Goal: Book appointment/travel/reservation

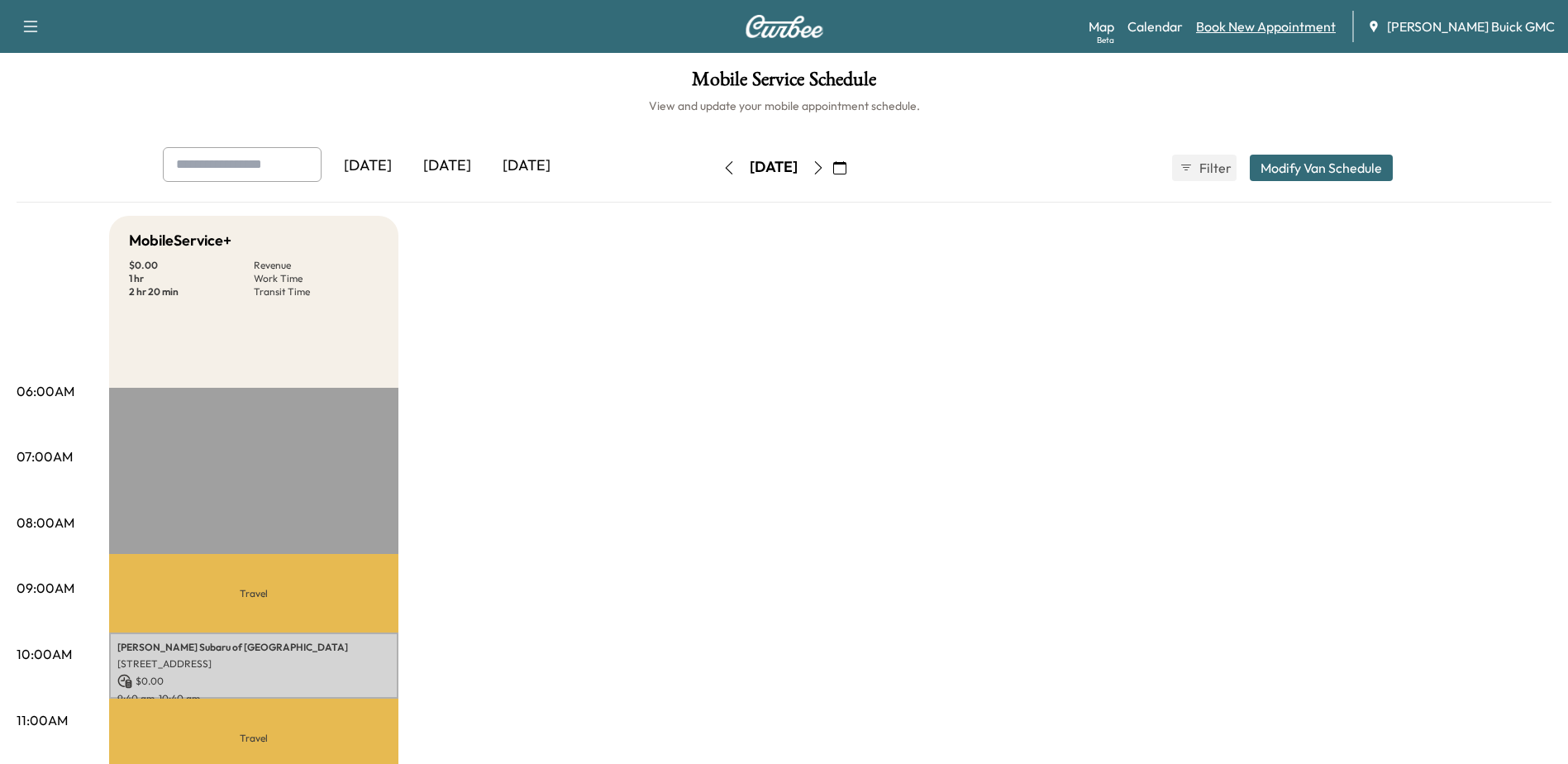
click at [807, 30] on link "Book New Appointment" at bounding box center [1266, 27] width 140 height 20
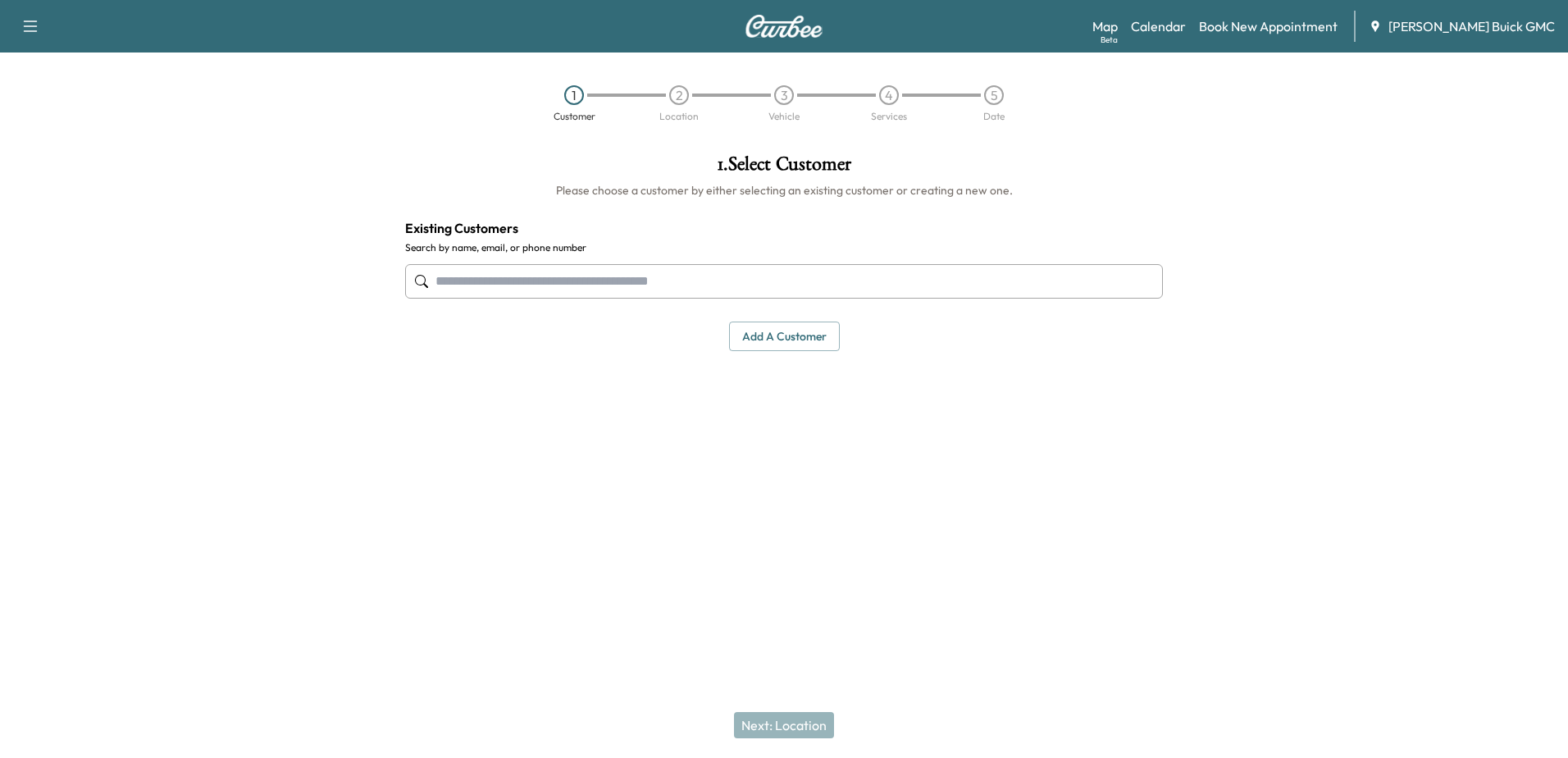
click at [696, 281] on input "text" at bounding box center [784, 281] width 758 height 35
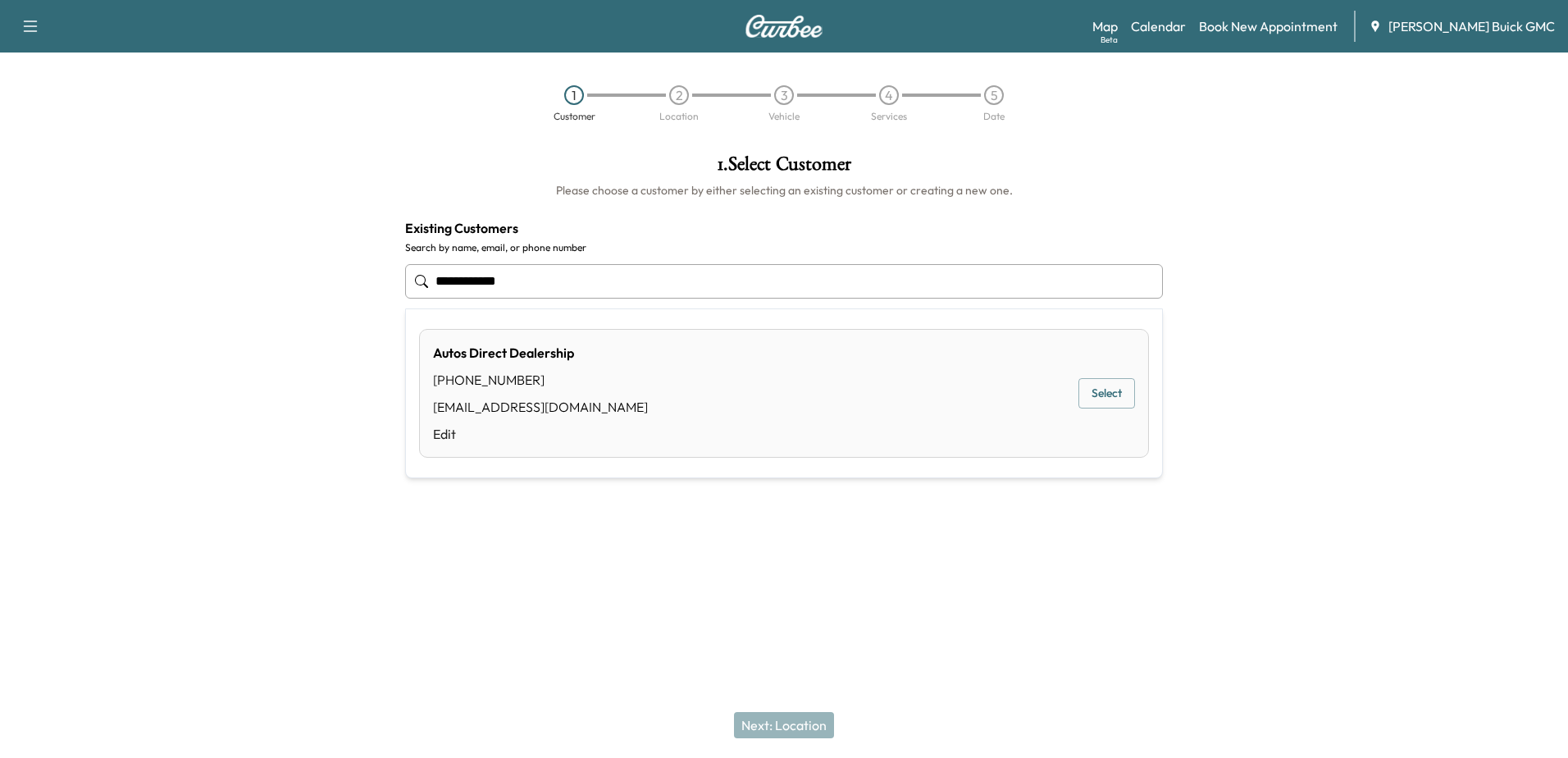
click at [800, 378] on button "Select" at bounding box center [1106, 393] width 57 height 30
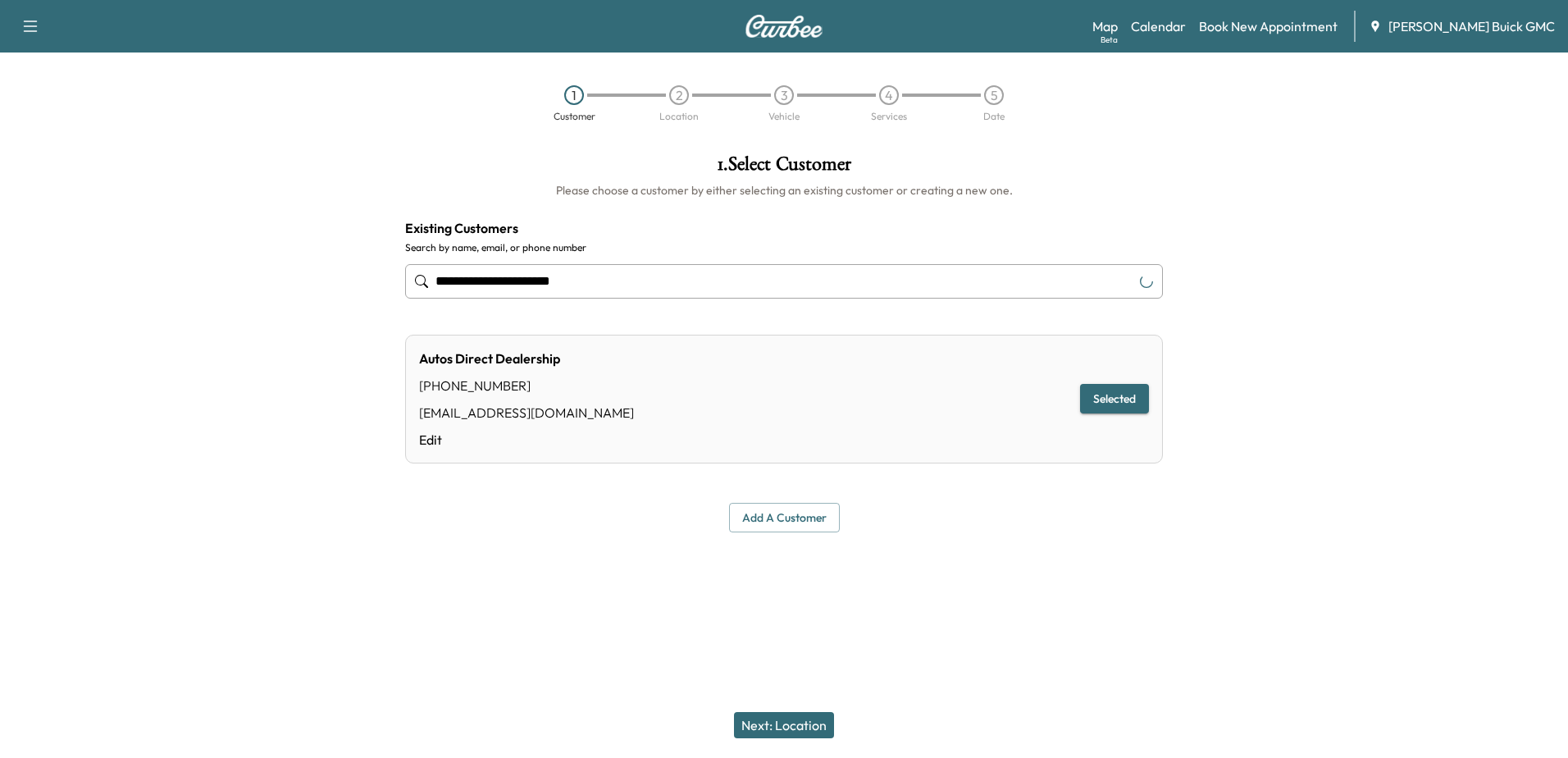
type input "**********"
click at [763, 723] on button "Next: Location" at bounding box center [784, 725] width 100 height 26
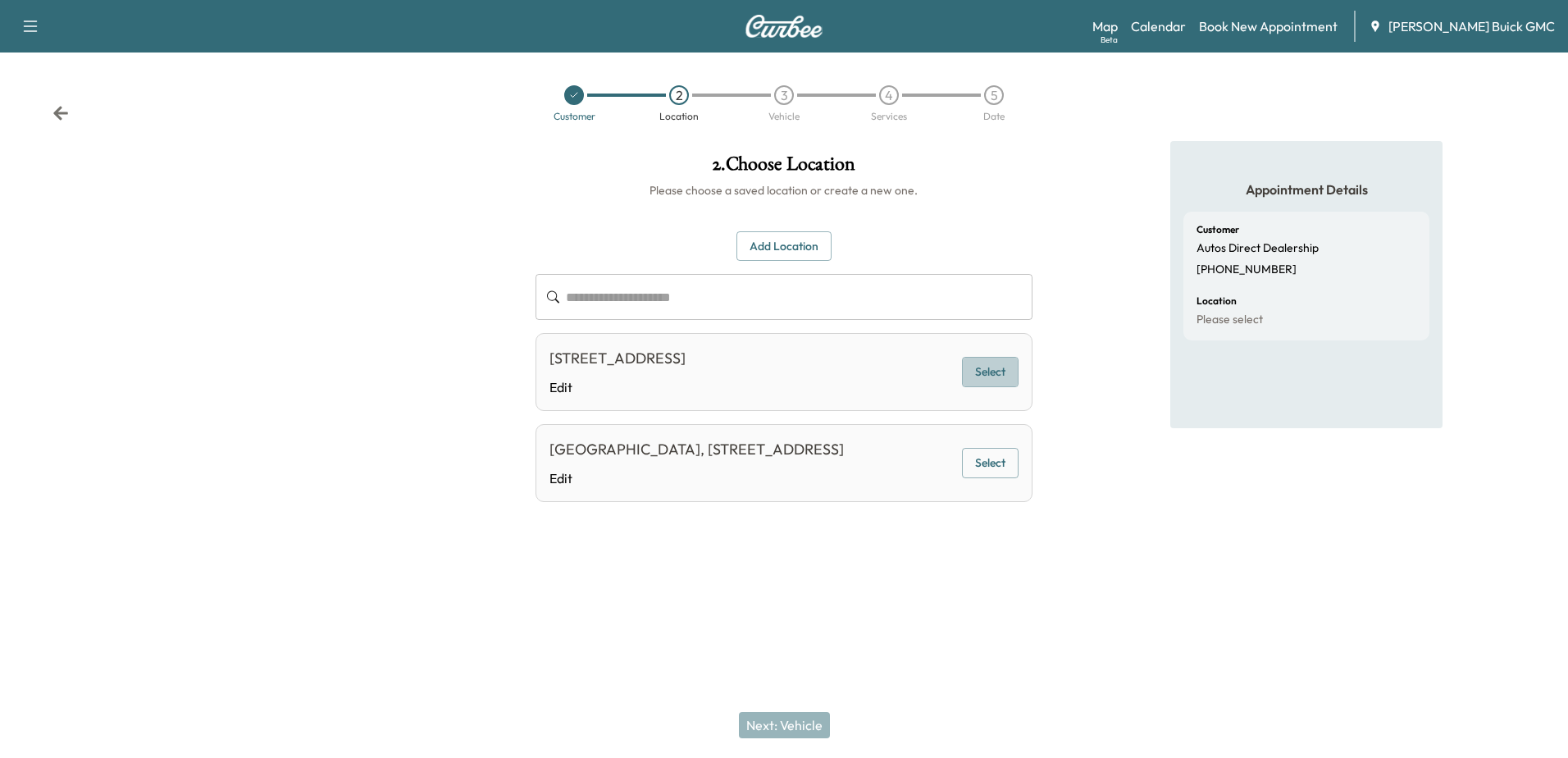
click at [800, 381] on button "Select" at bounding box center [990, 372] width 57 height 30
click at [762, 727] on button "Next: Vehicle" at bounding box center [784, 725] width 91 height 26
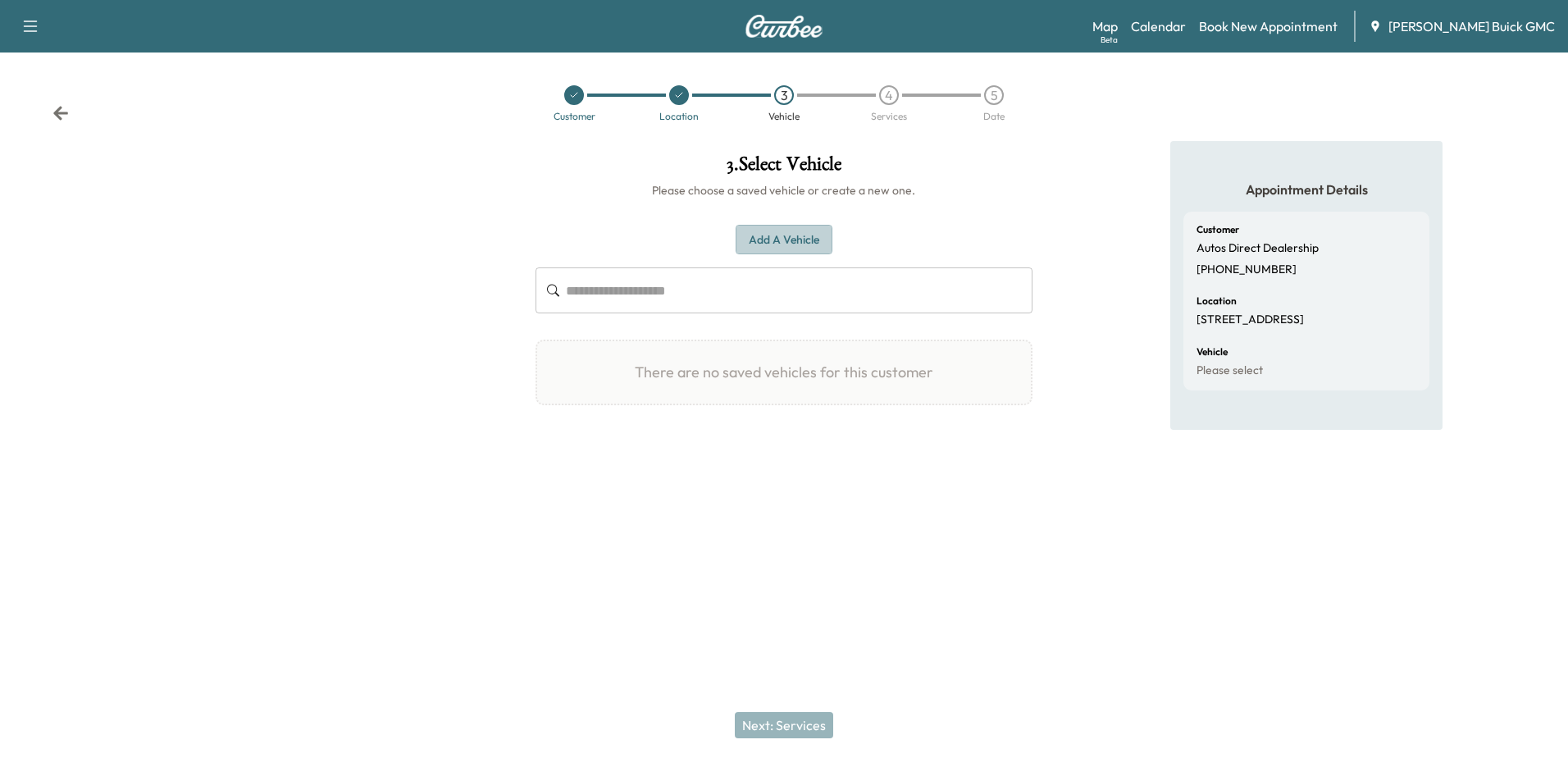
click at [779, 237] on button "Add a Vehicle" at bounding box center [784, 239] width 97 height 30
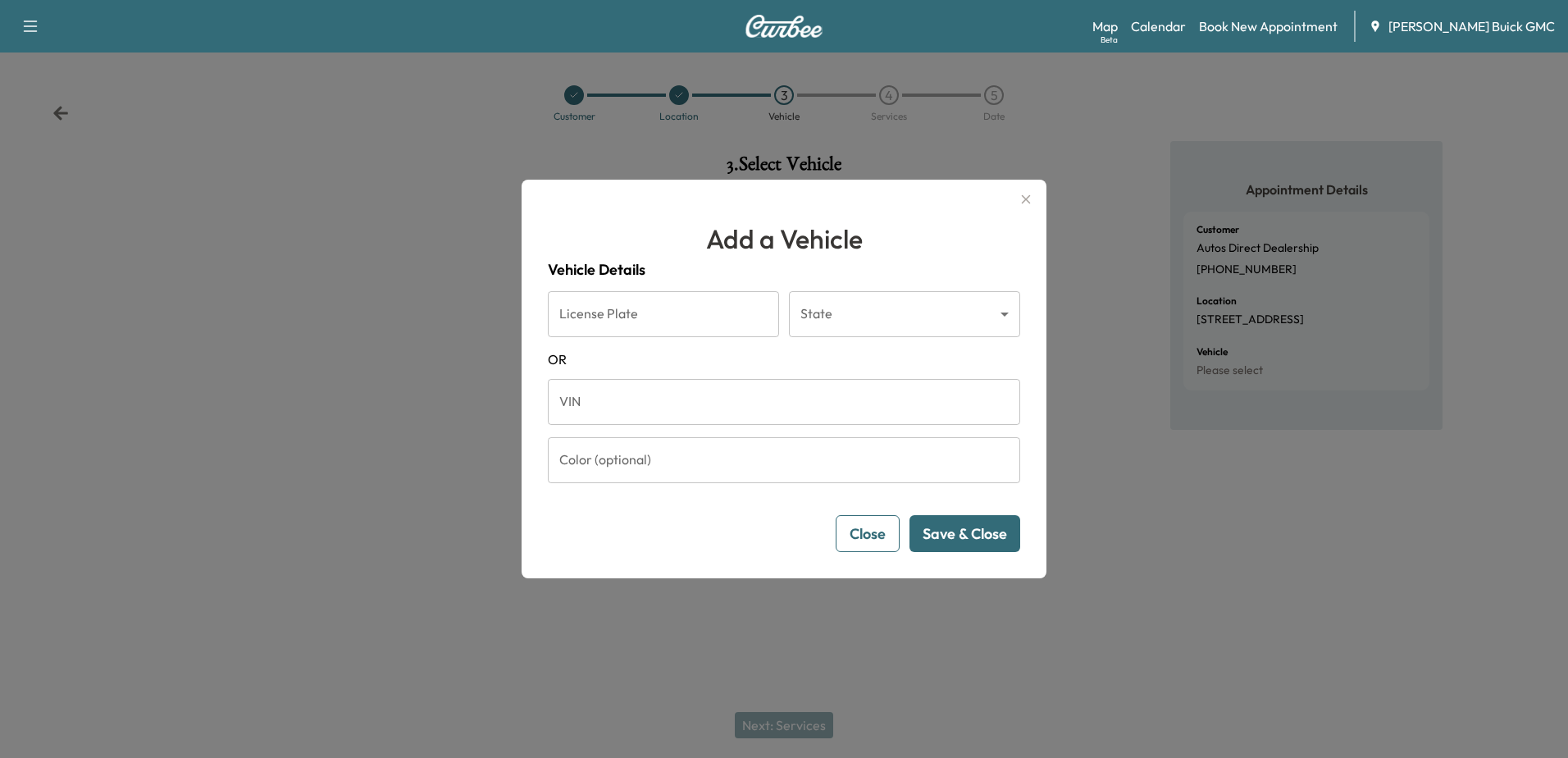
click at [587, 406] on input "VIN" at bounding box center [784, 402] width 473 height 46
click at [800, 183] on div "Add a Vehicle Vehicle Details License Plate License Plate State ​ State [US_STA…" at bounding box center [784, 379] width 525 height 399
click at [685, 394] on input "VIN" at bounding box center [784, 402] width 473 height 46
paste input "**********"
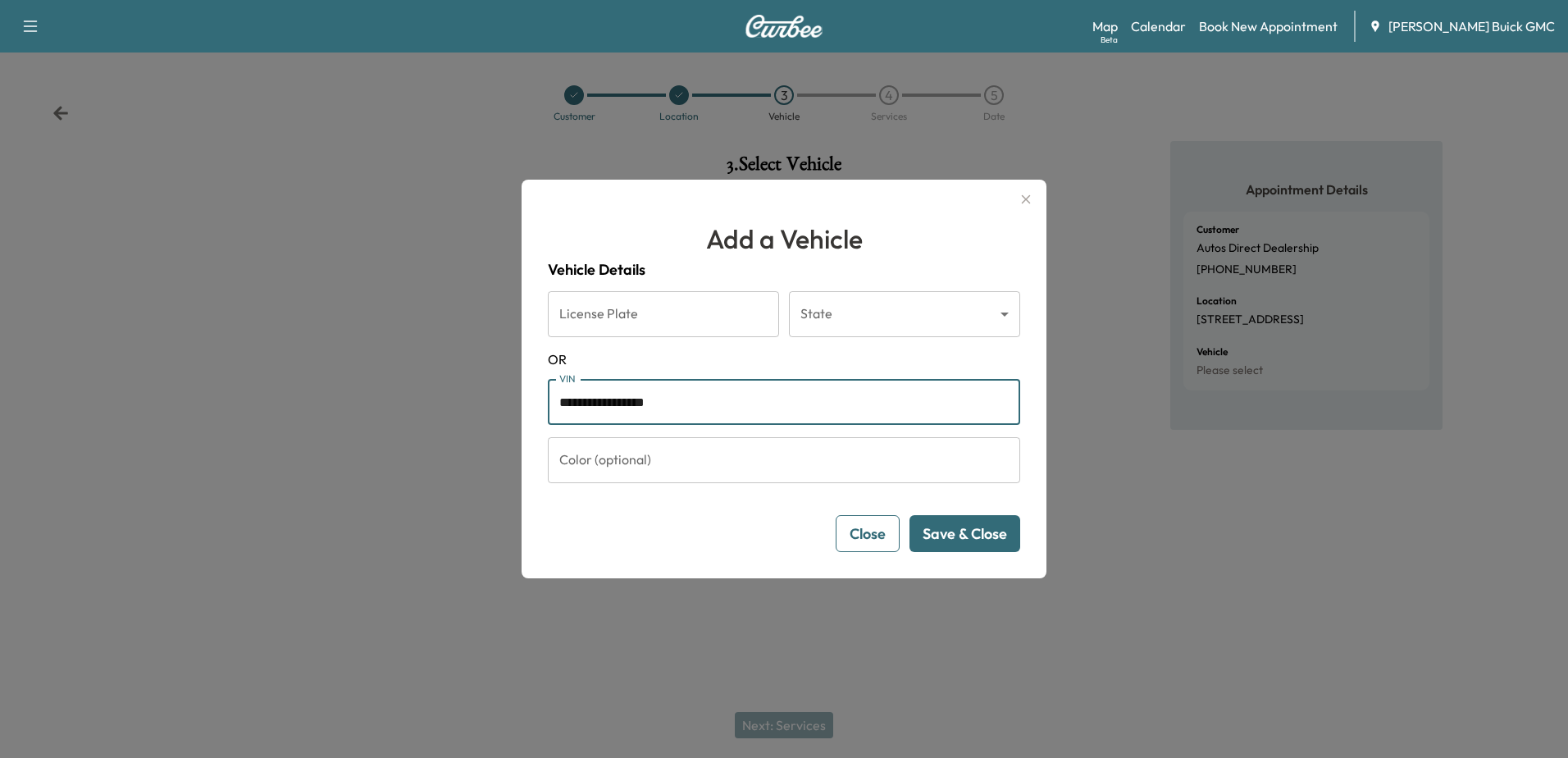
type input "**********"
click at [800, 537] on button "Save & Close" at bounding box center [965, 534] width 111 height 37
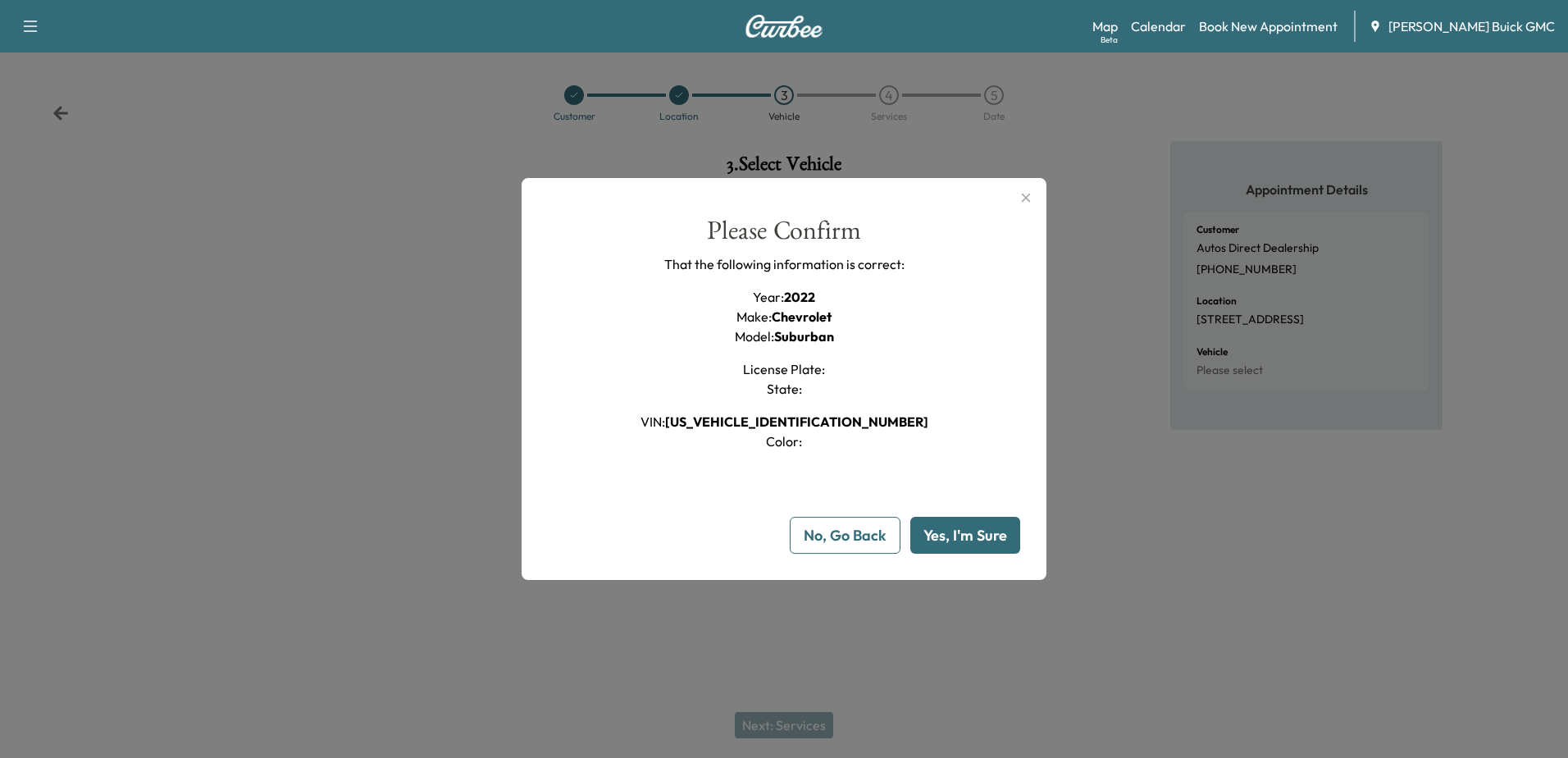
click at [800, 533] on button "Yes, I'm Sure" at bounding box center [966, 535] width 110 height 37
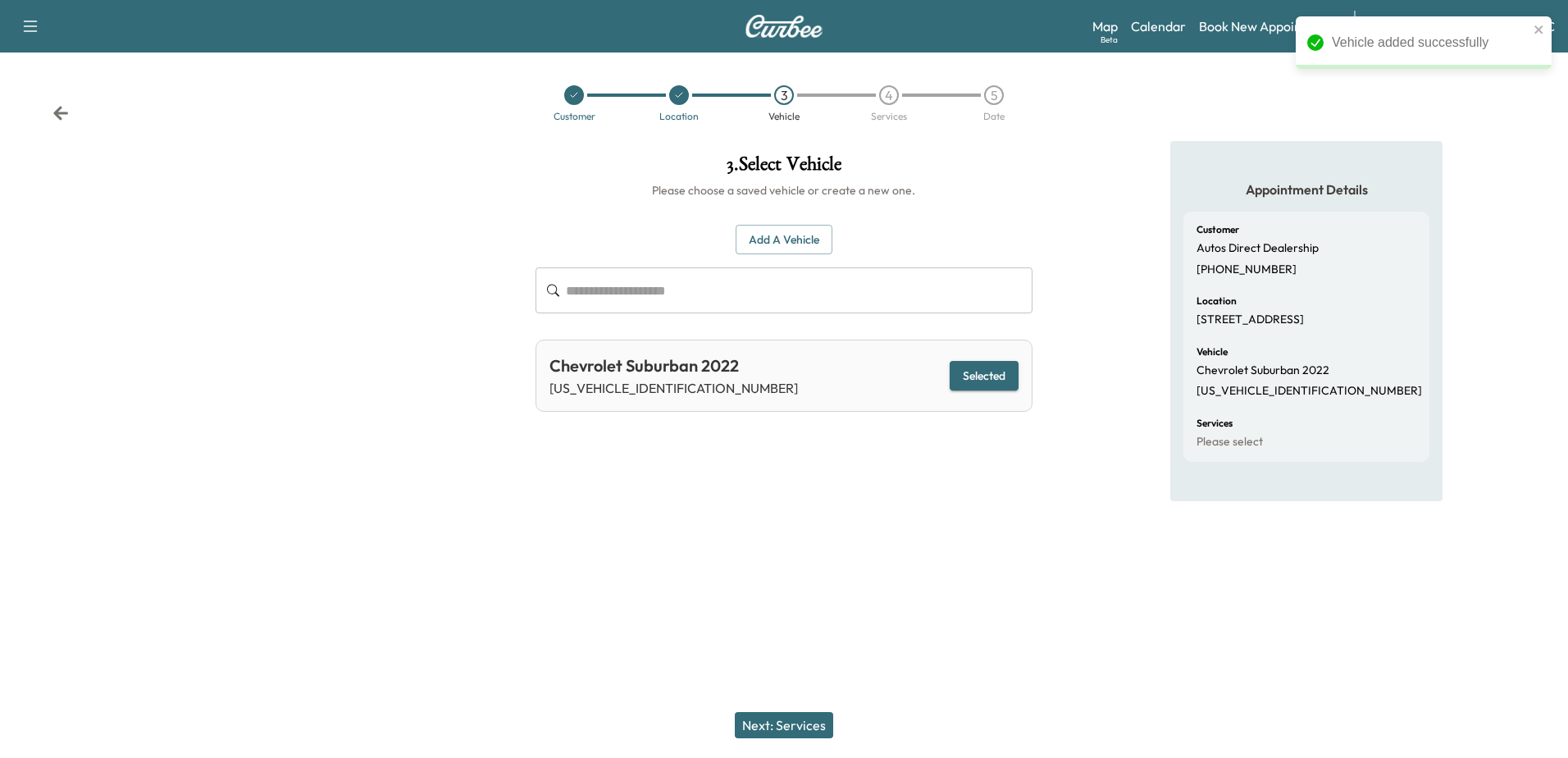
click at [745, 724] on button "Next: Services" at bounding box center [784, 725] width 99 height 26
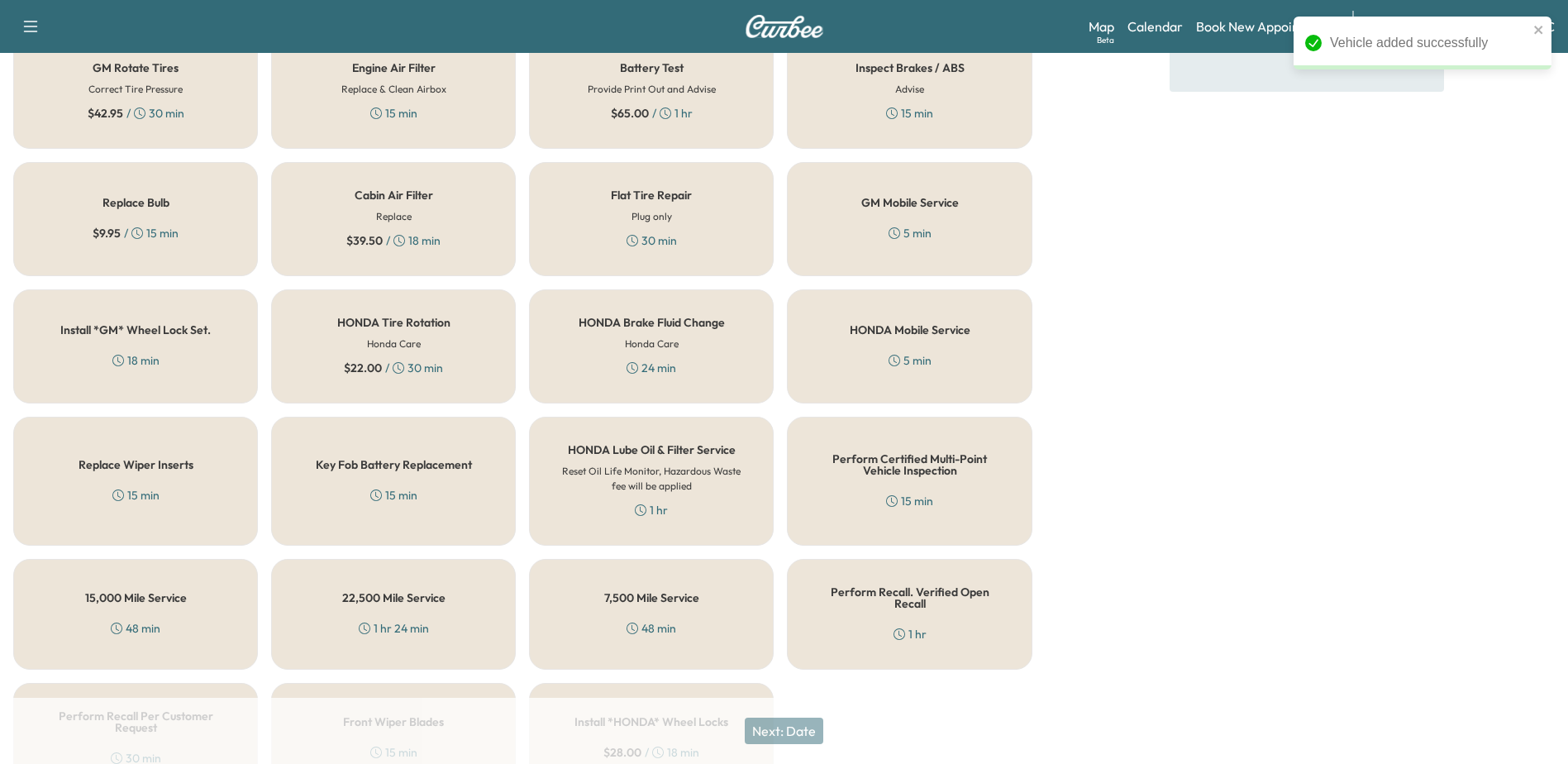
scroll to position [498, 0]
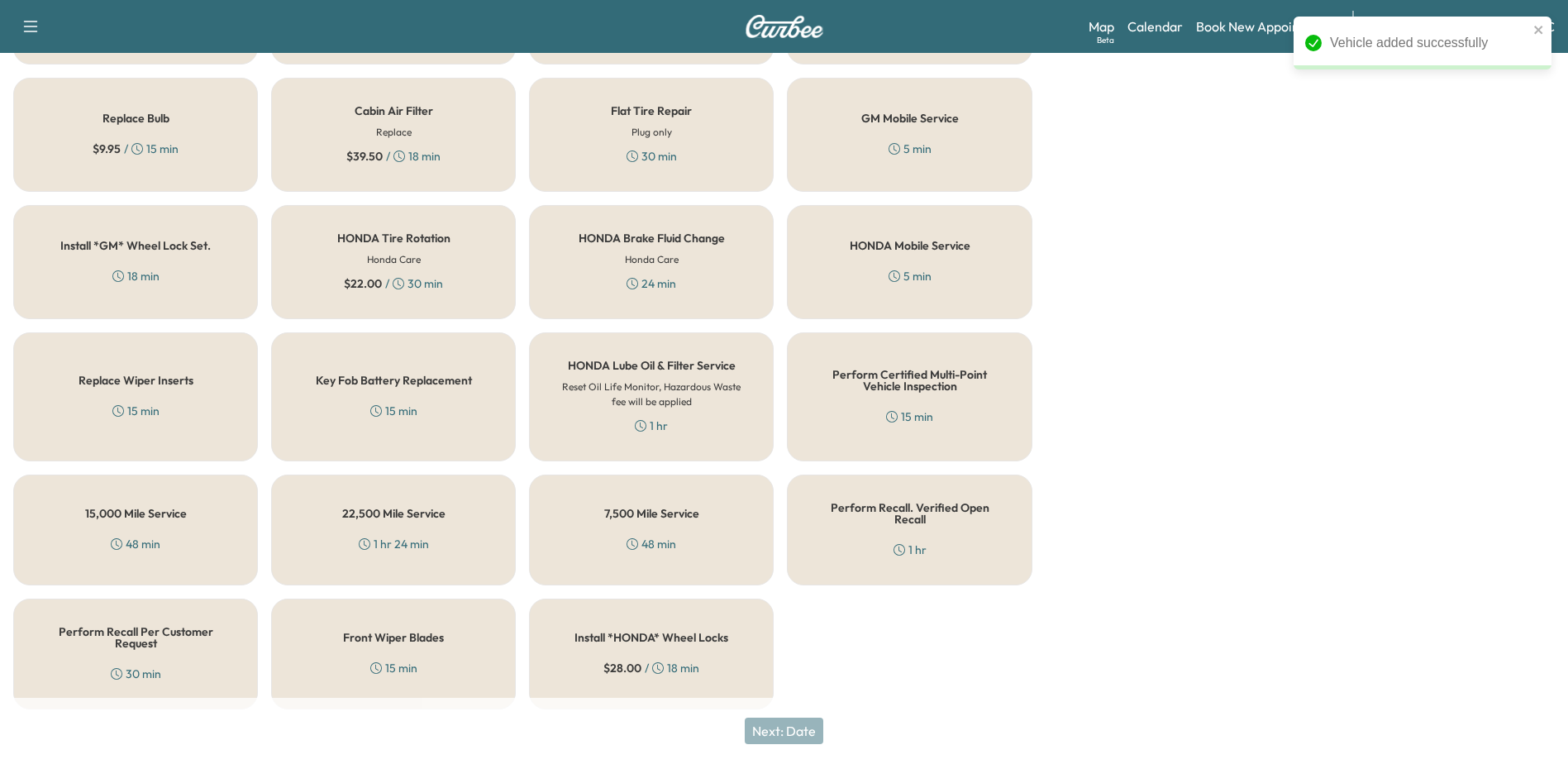
click at [807, 510] on h5 "Perform Recall. Verified Open Recall" at bounding box center [909, 514] width 191 height 23
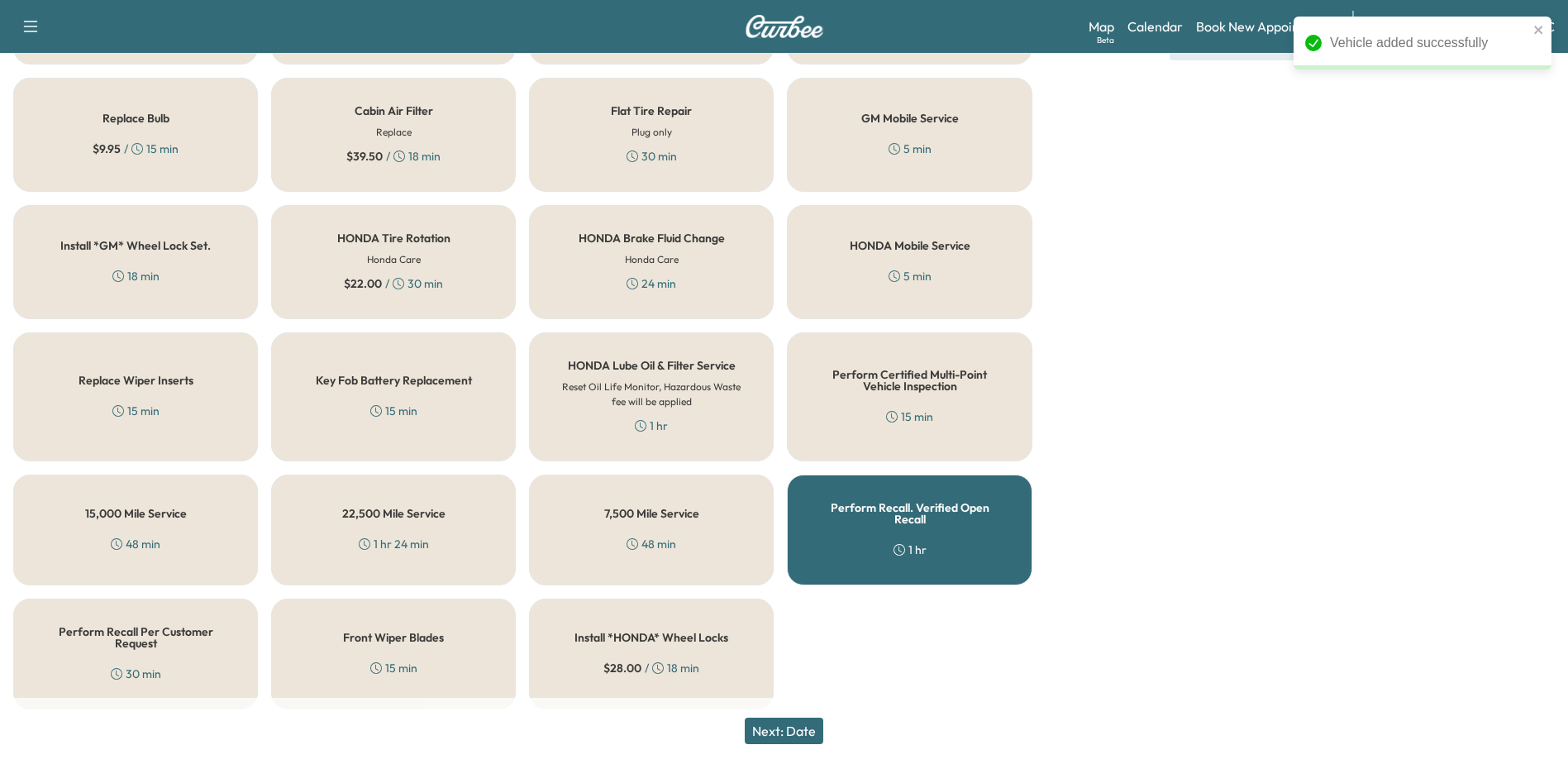
click at [789, 728] on button "Next: Date" at bounding box center [784, 731] width 79 height 27
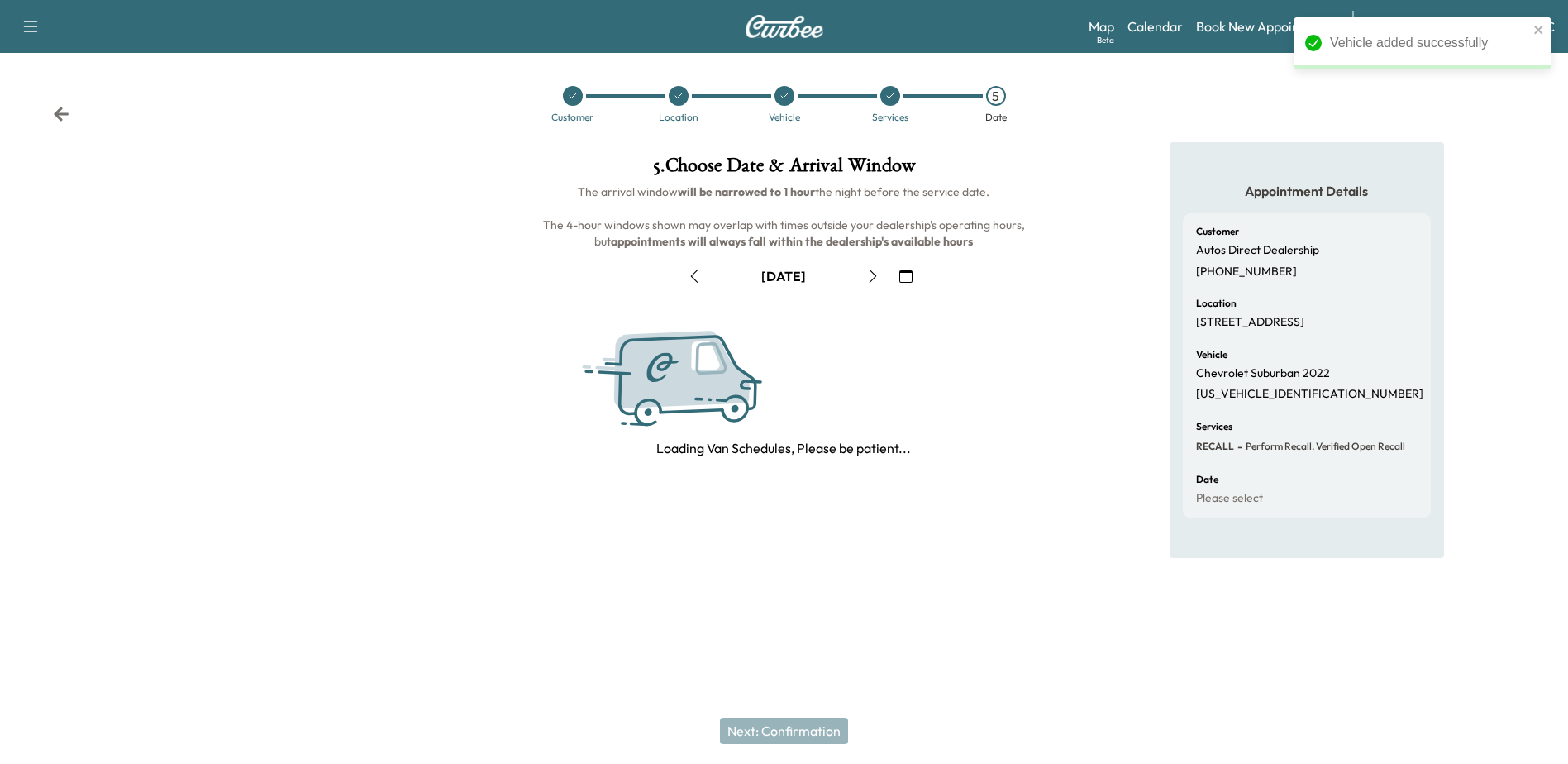
scroll to position [0, 0]
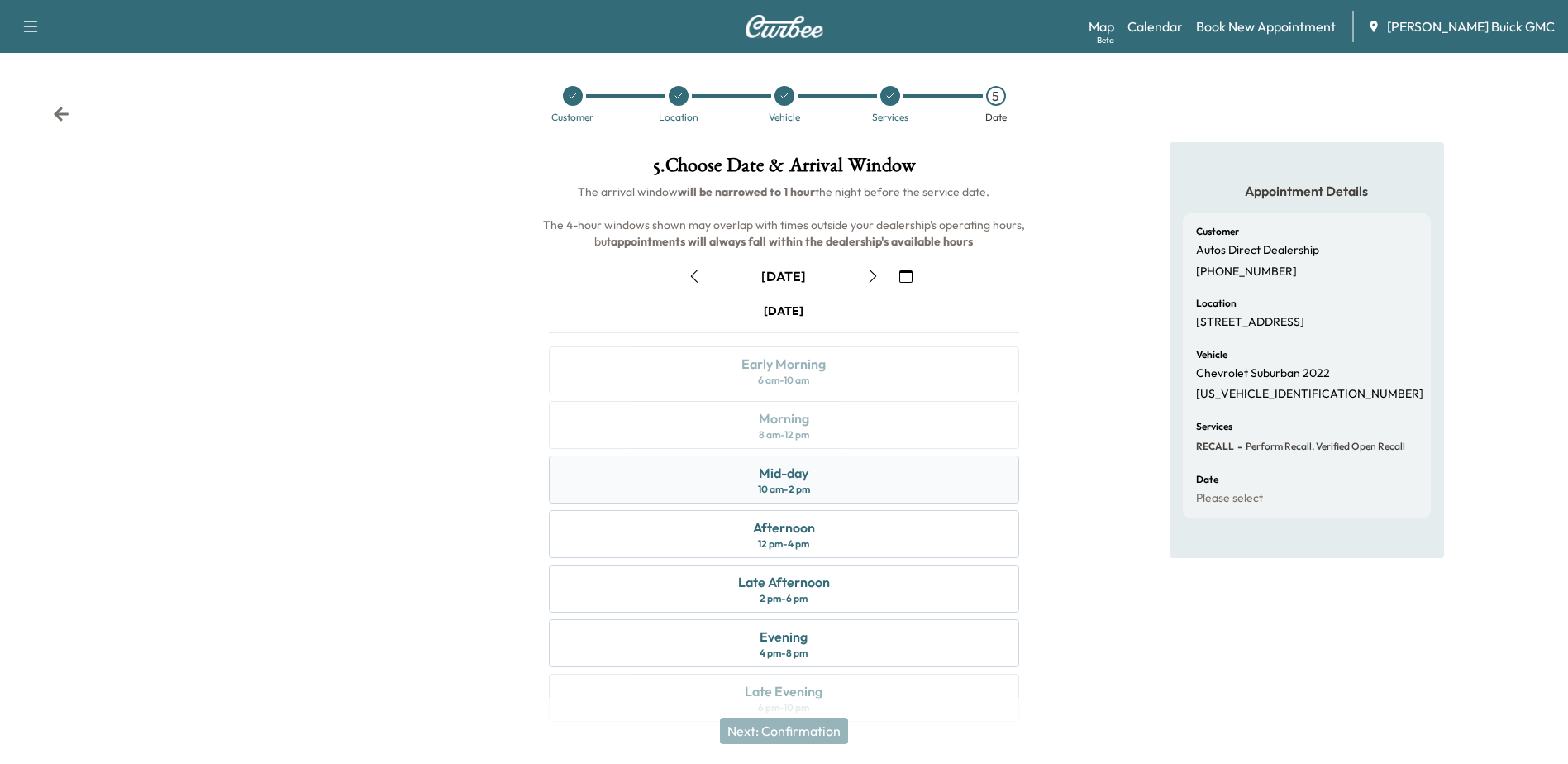
click at [789, 468] on div "Mid-day" at bounding box center [784, 473] width 50 height 20
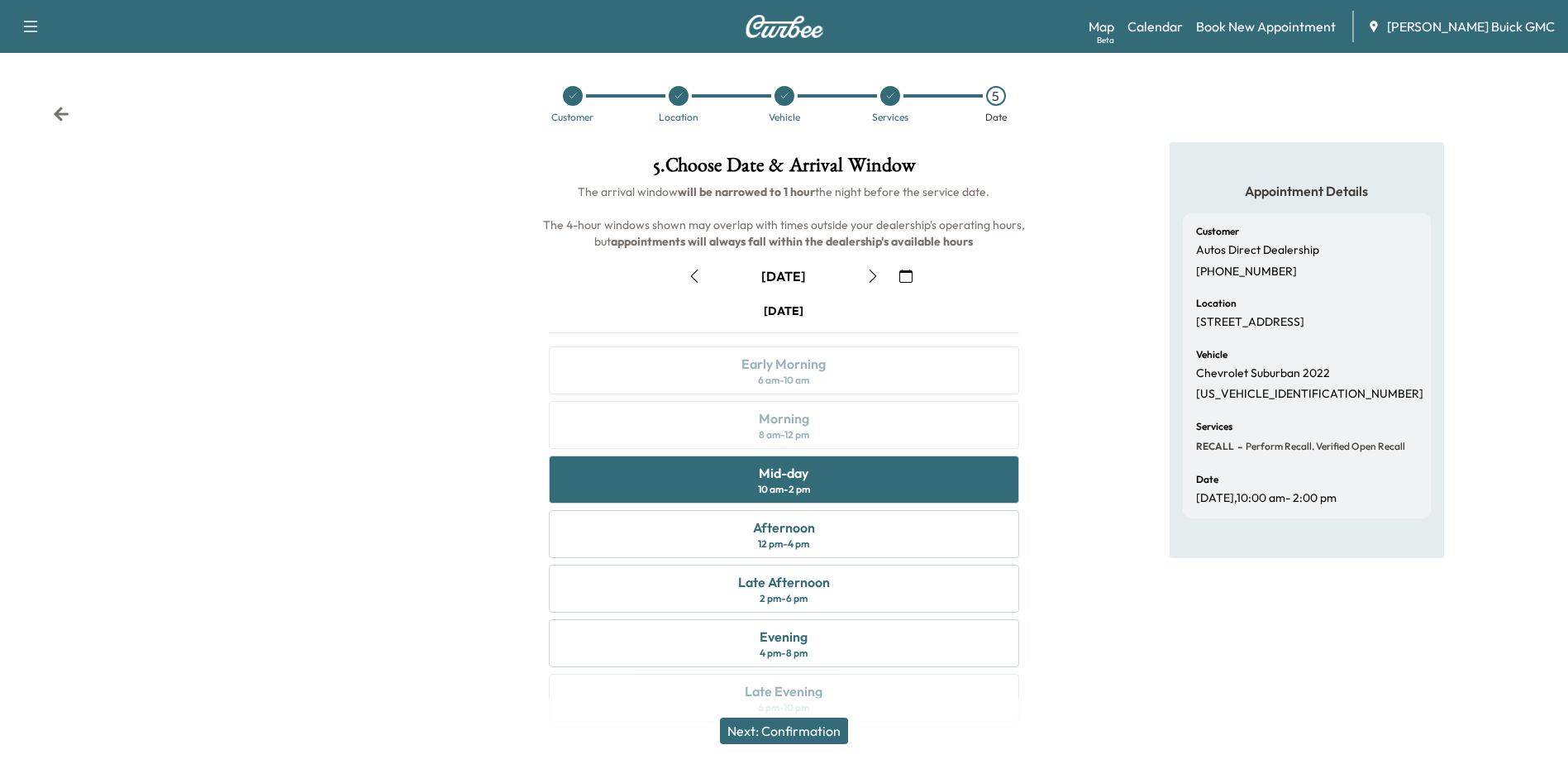
click at [807, 734] on button "Next: Confirmation" at bounding box center [784, 731] width 128 height 27
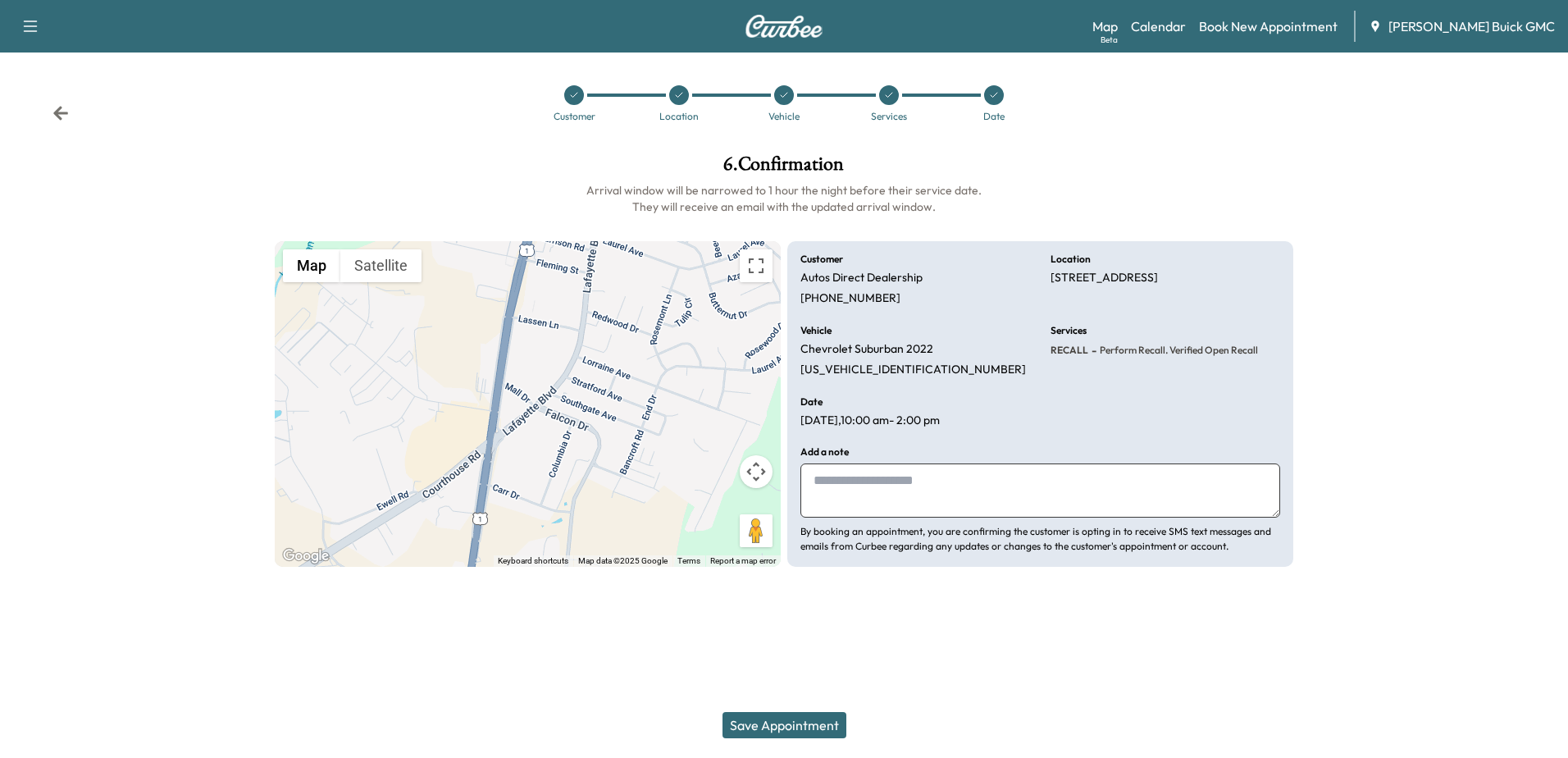
drag, startPoint x: 890, startPoint y: 496, endPoint x: 929, endPoint y: 493, distance: 39.1
click at [800, 496] on textarea at bounding box center [1040, 491] width 480 height 54
type textarea "**********"
click at [782, 711] on div "Save Appointment" at bounding box center [784, 725] width 1568 height 66
click at [800, 726] on button "Save Appointment" at bounding box center [784, 725] width 124 height 26
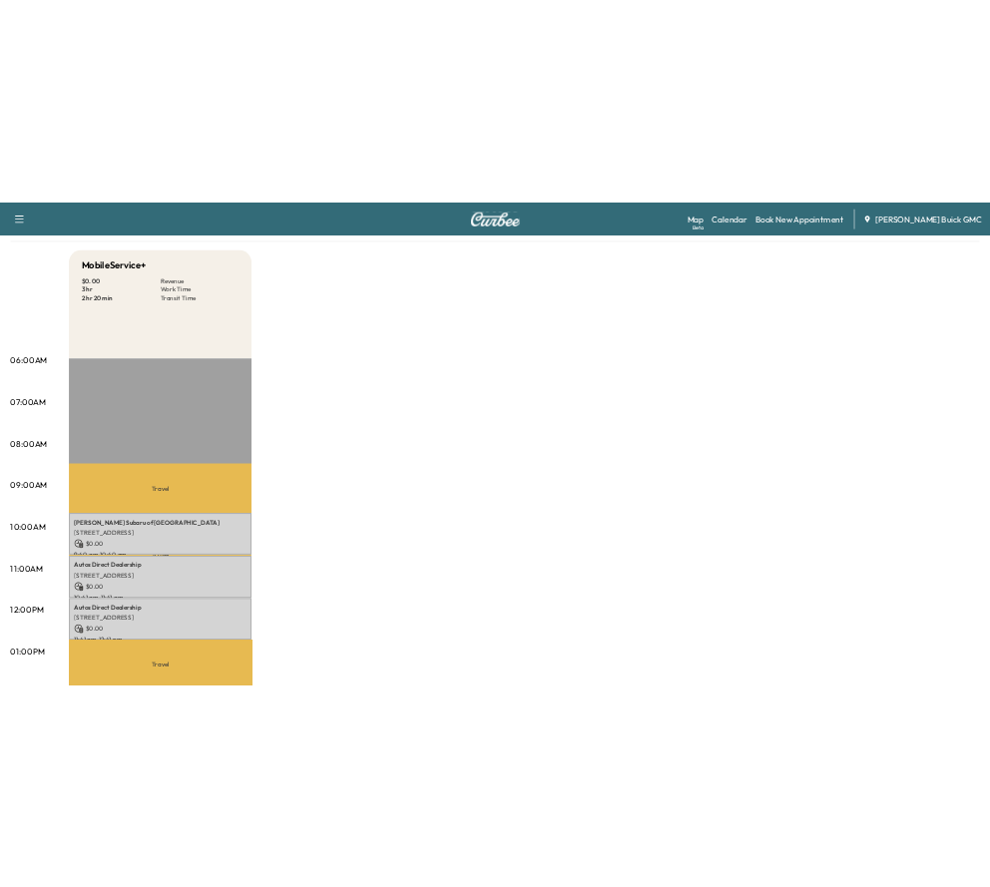
scroll to position [299, 0]
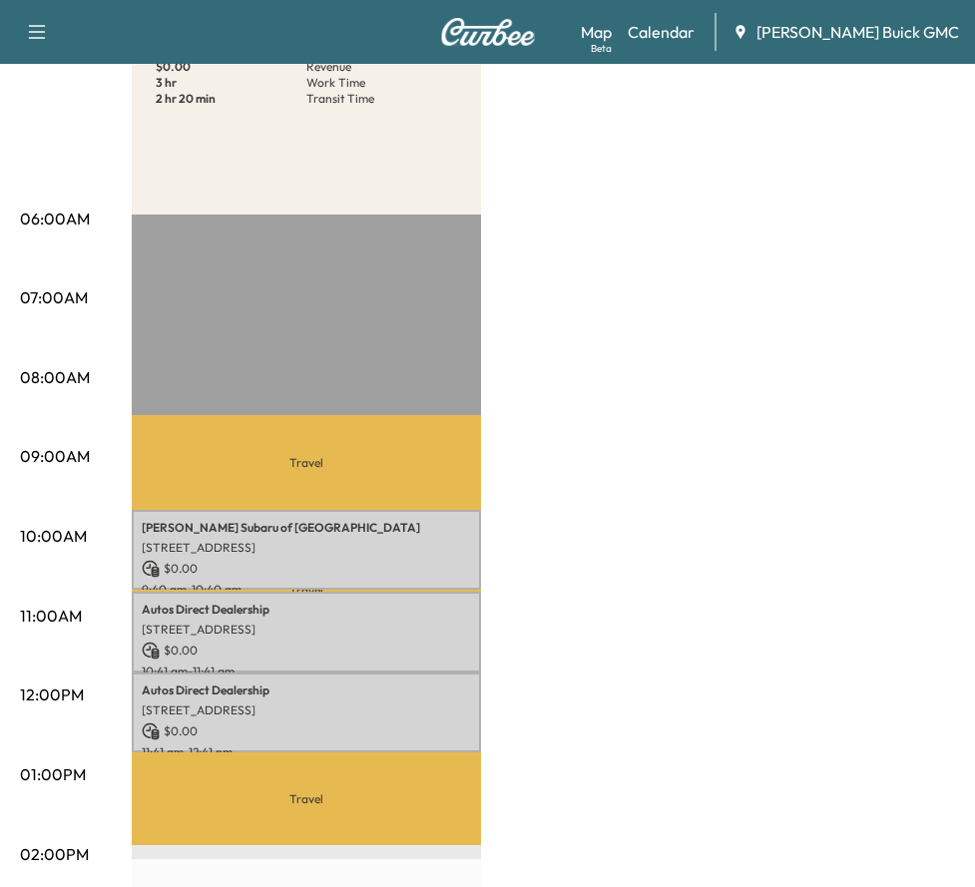
click at [882, 174] on div "MobileService+ $ 0.00 Revenue 3 hr Work Time 2 hr 20 min Transit Time Travel Sh…" at bounding box center [543, 755] width 823 height 1497
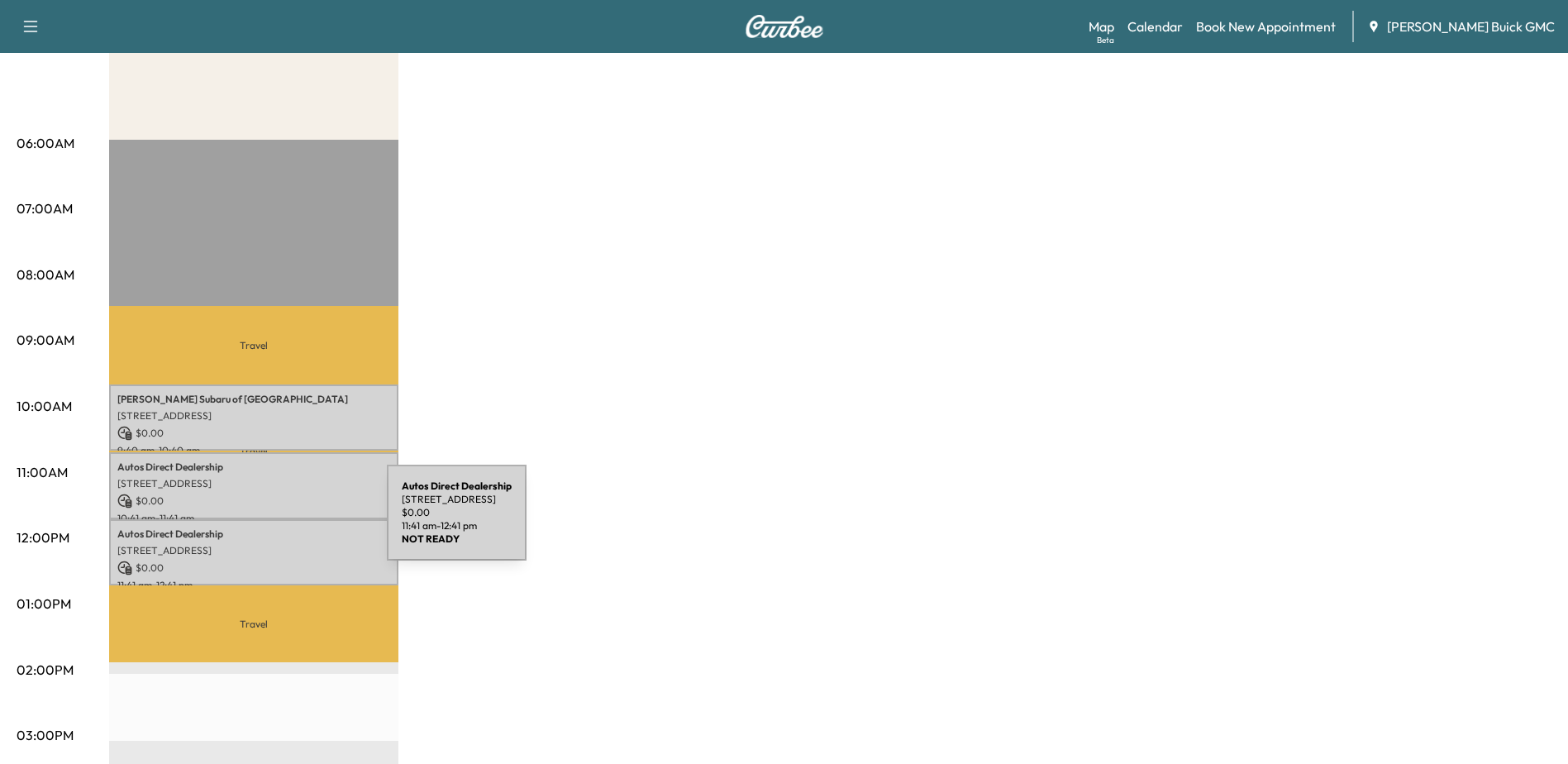
click at [258, 531] on p "Autos Direct Dealership" at bounding box center [253, 534] width 273 height 13
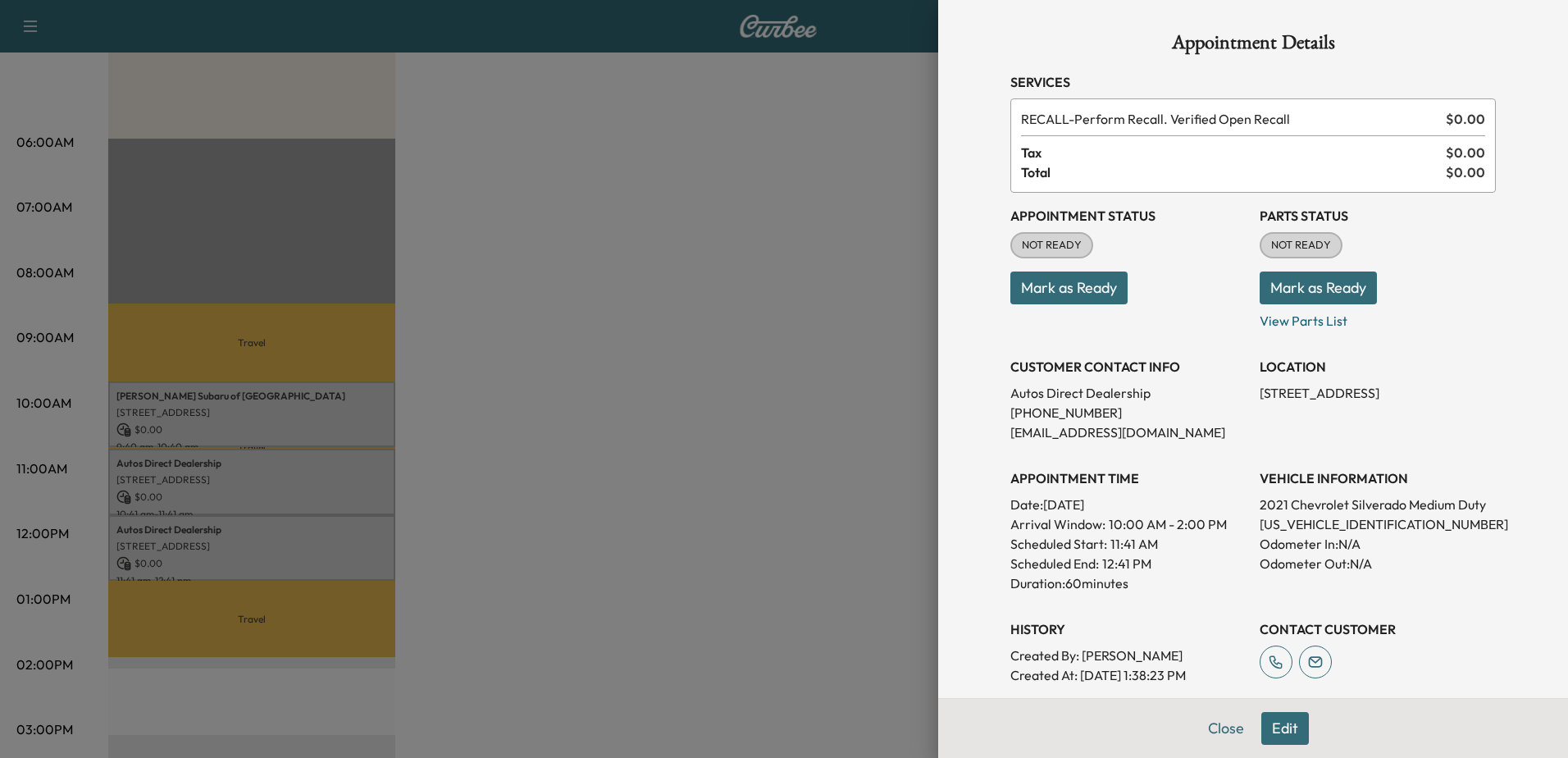
click at [1328, 528] on p "1HTKHPVK5MH133058" at bounding box center [1377, 525] width 236 height 20
copy p "1HTKHPVK5MH133058"
click at [204, 471] on div at bounding box center [784, 379] width 1568 height 758
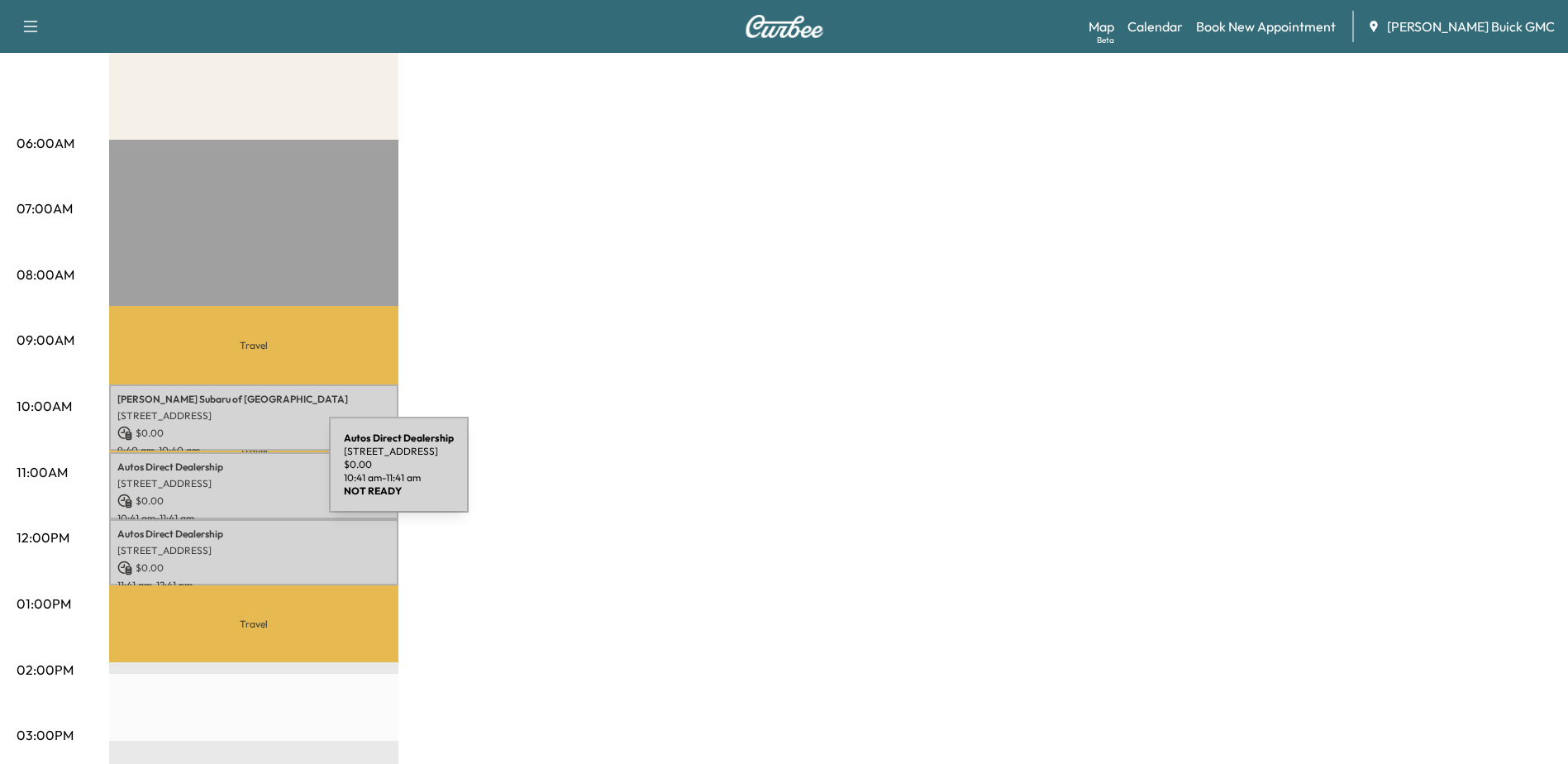
click at [205, 477] on p "[STREET_ADDRESS]" at bounding box center [253, 484] width 273 height 13
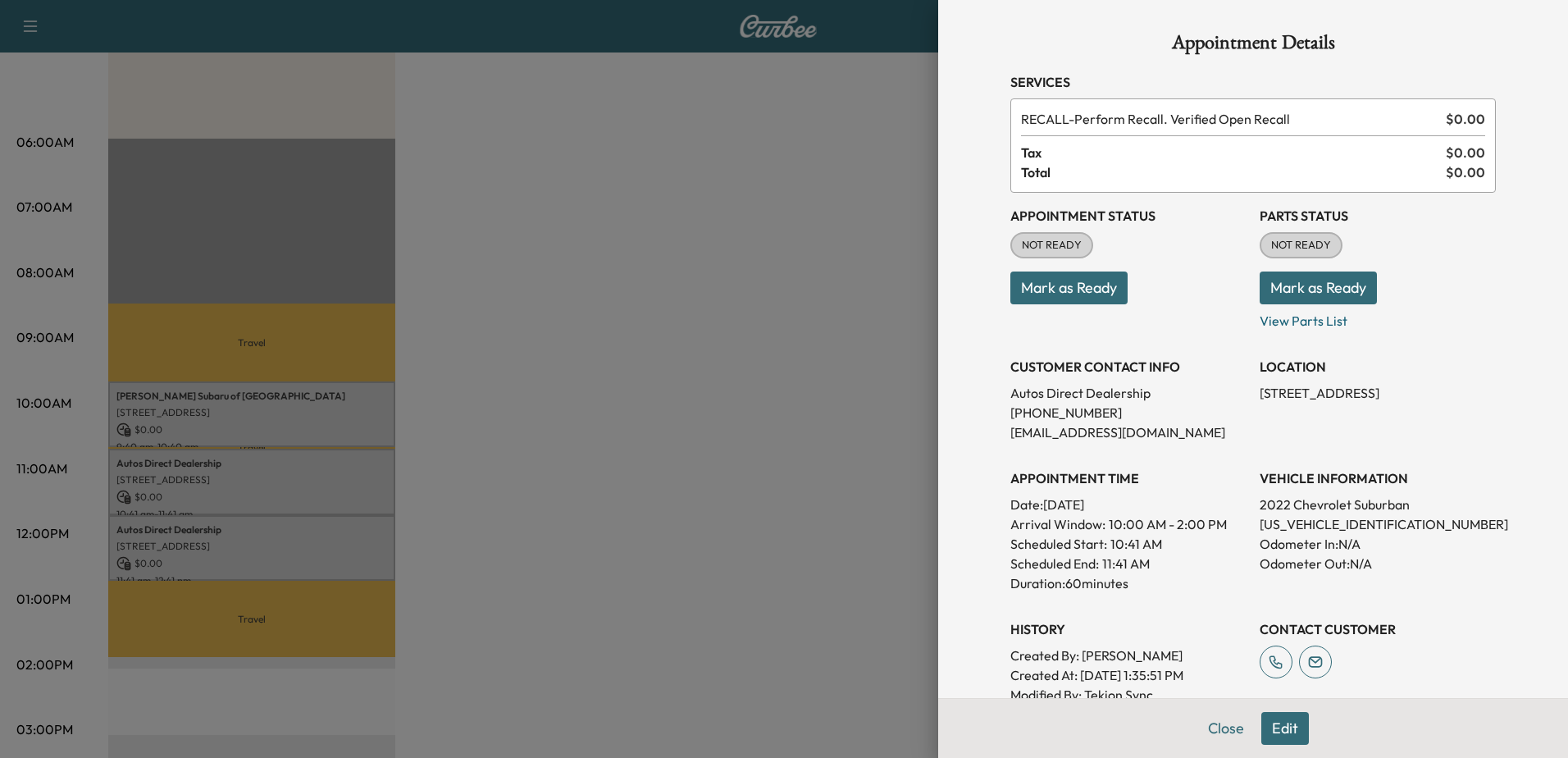
click at [1319, 519] on p "[US_VEHICLE_IDENTIFICATION_NUMBER]" at bounding box center [1377, 525] width 236 height 20
copy p "[US_VEHICLE_IDENTIFICATION_NUMBER]"
click at [369, 471] on div at bounding box center [784, 379] width 1568 height 758
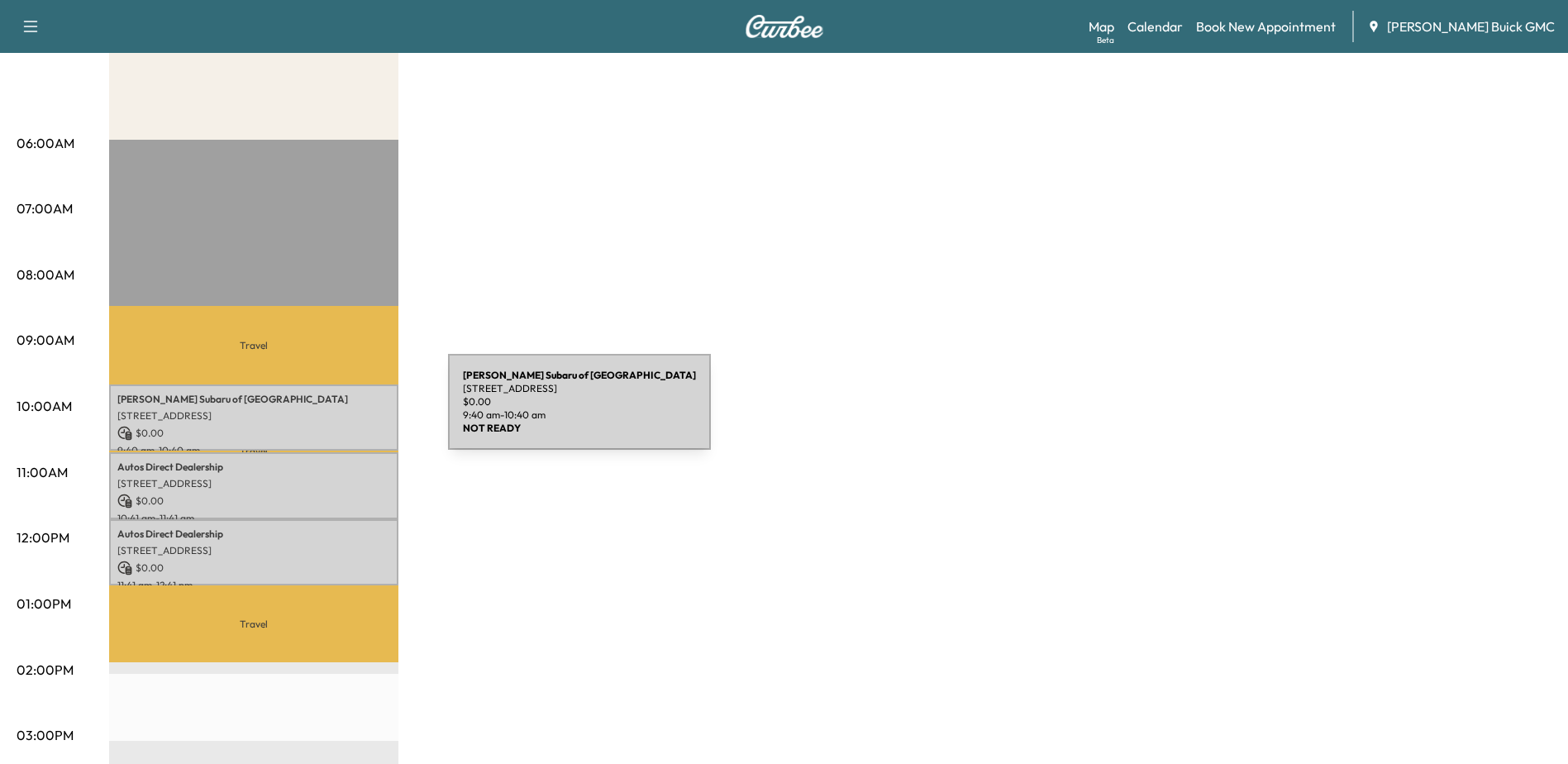
click at [324, 412] on p "[STREET_ADDRESS]" at bounding box center [253, 416] width 273 height 13
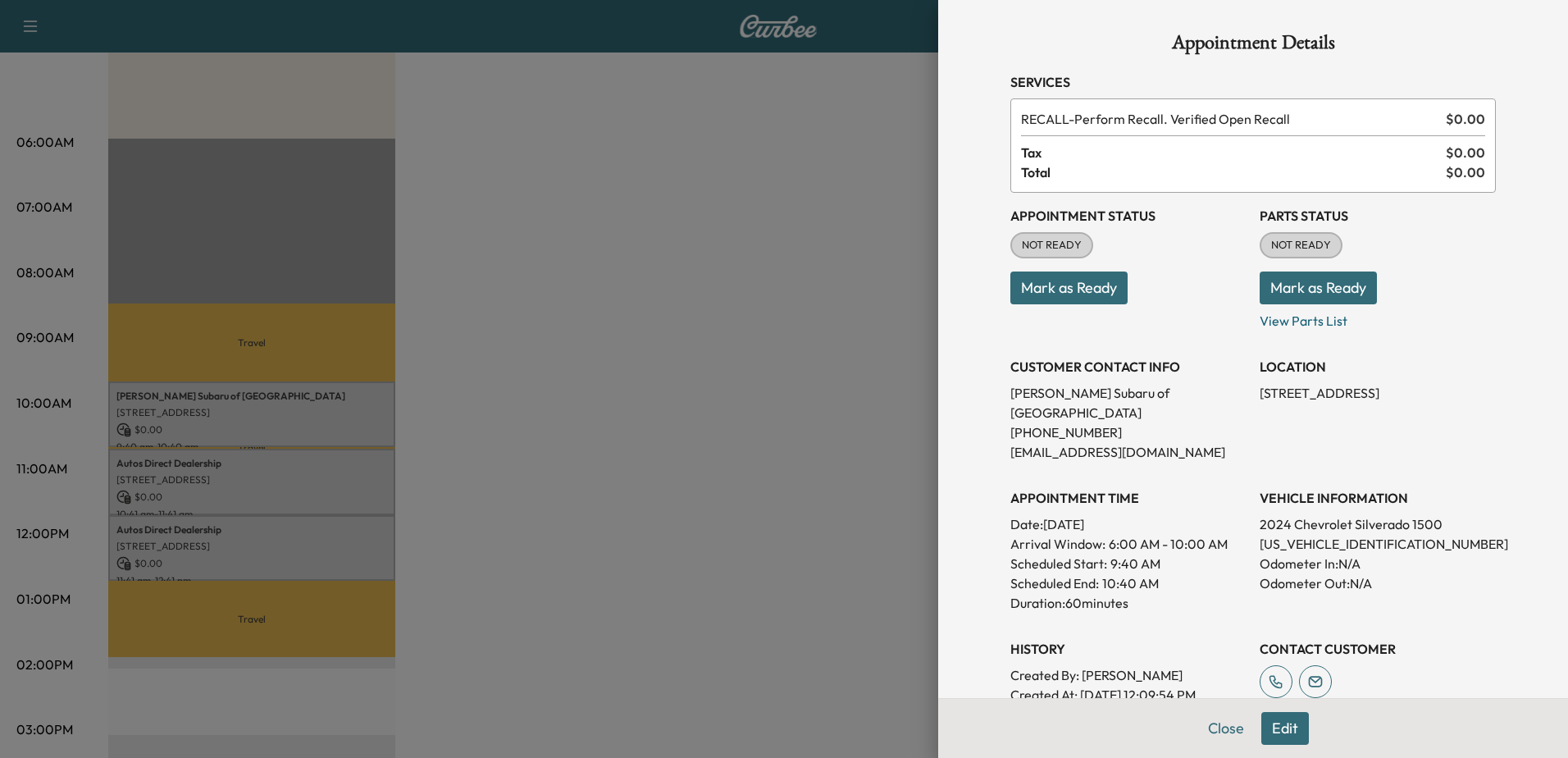
click at [1307, 534] on p "3GCNAAEKXRG122909" at bounding box center [1377, 544] width 236 height 20
copy p "3GCNAAEKXRG122909"
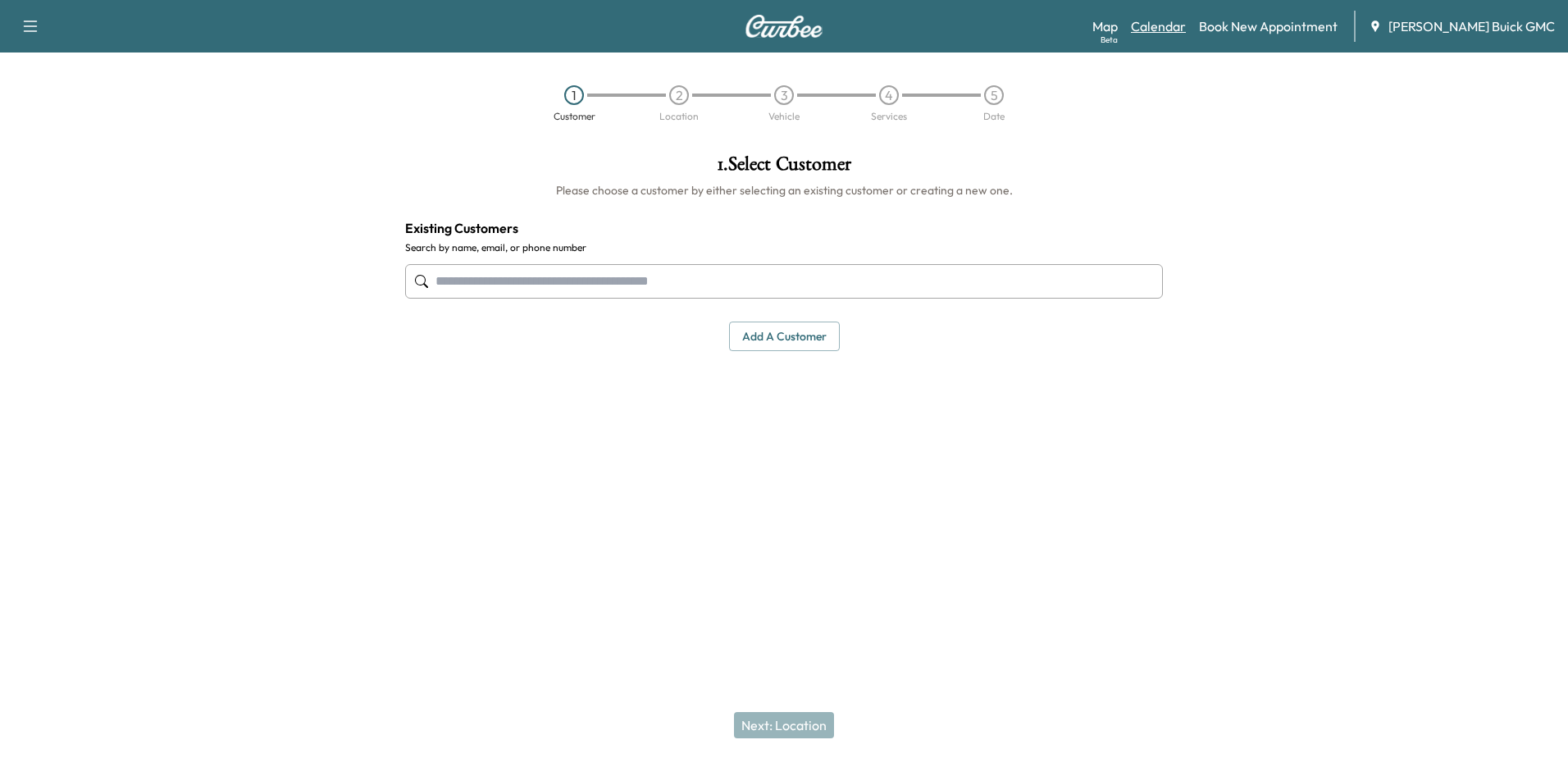
click at [1186, 23] on link "Calendar" at bounding box center [1158, 26] width 55 height 20
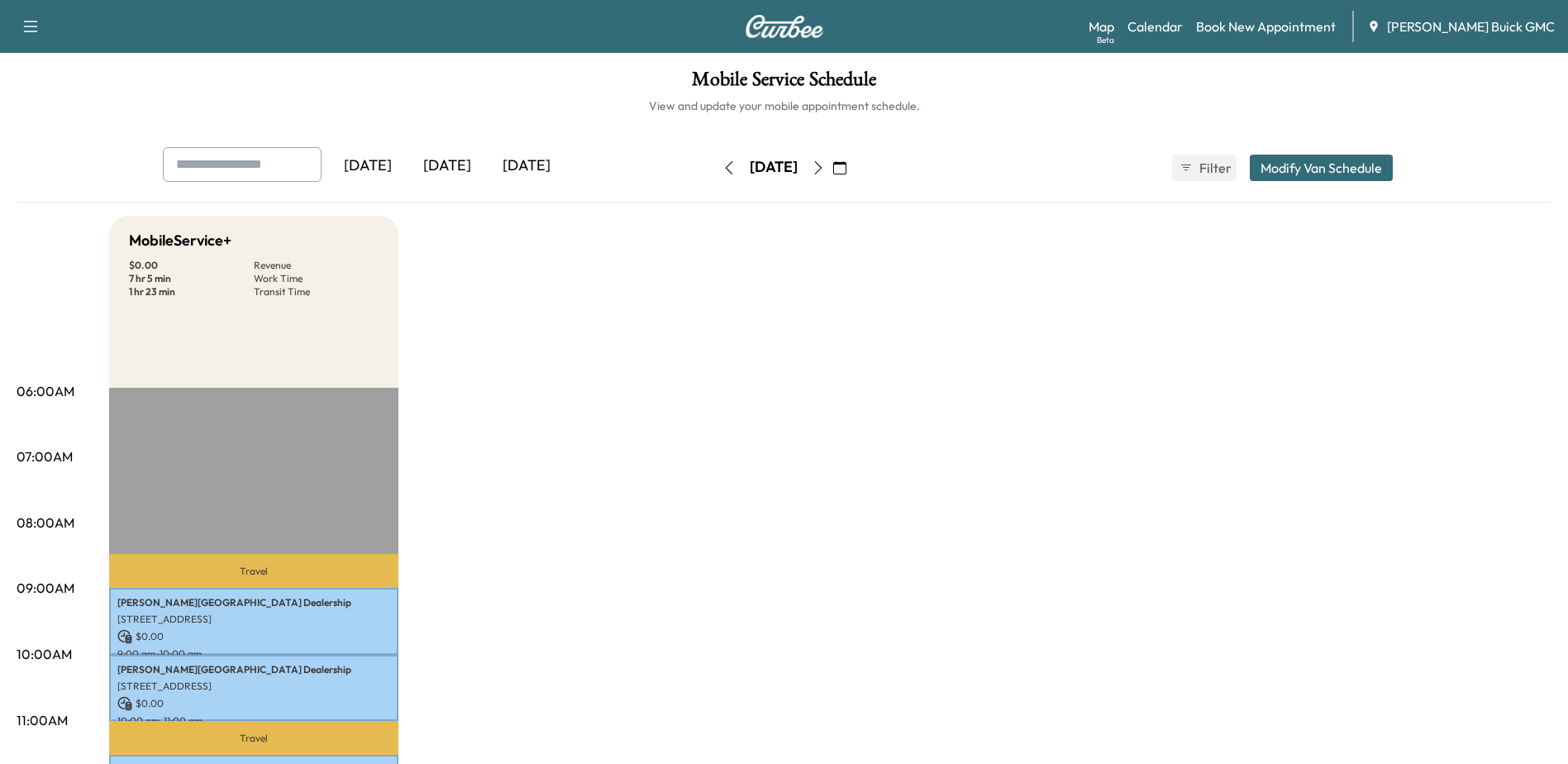
click at [722, 171] on icon "button" at bounding box center [729, 168] width 13 height 13
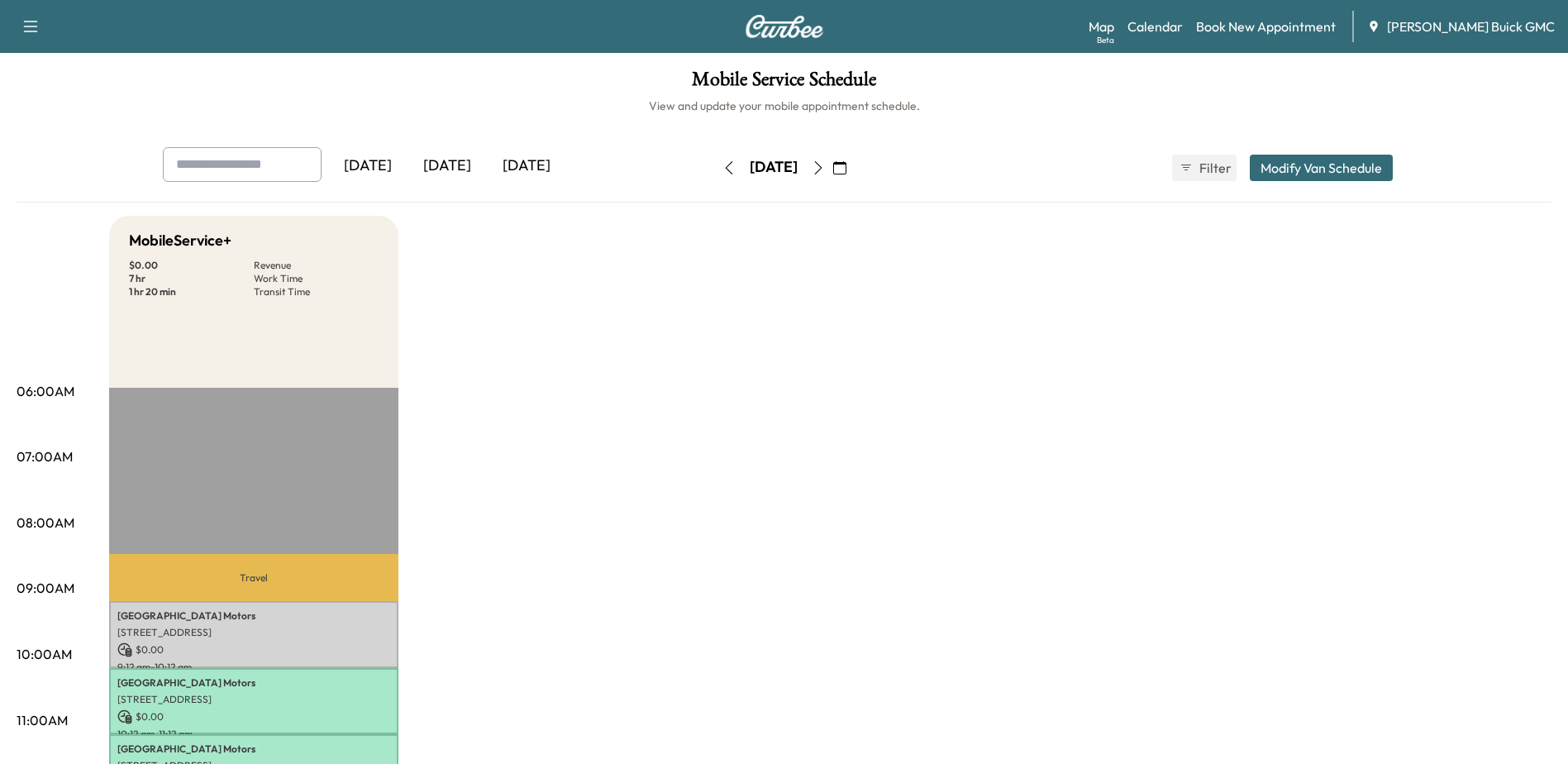
click at [725, 169] on icon "button" at bounding box center [728, 168] width 7 height 13
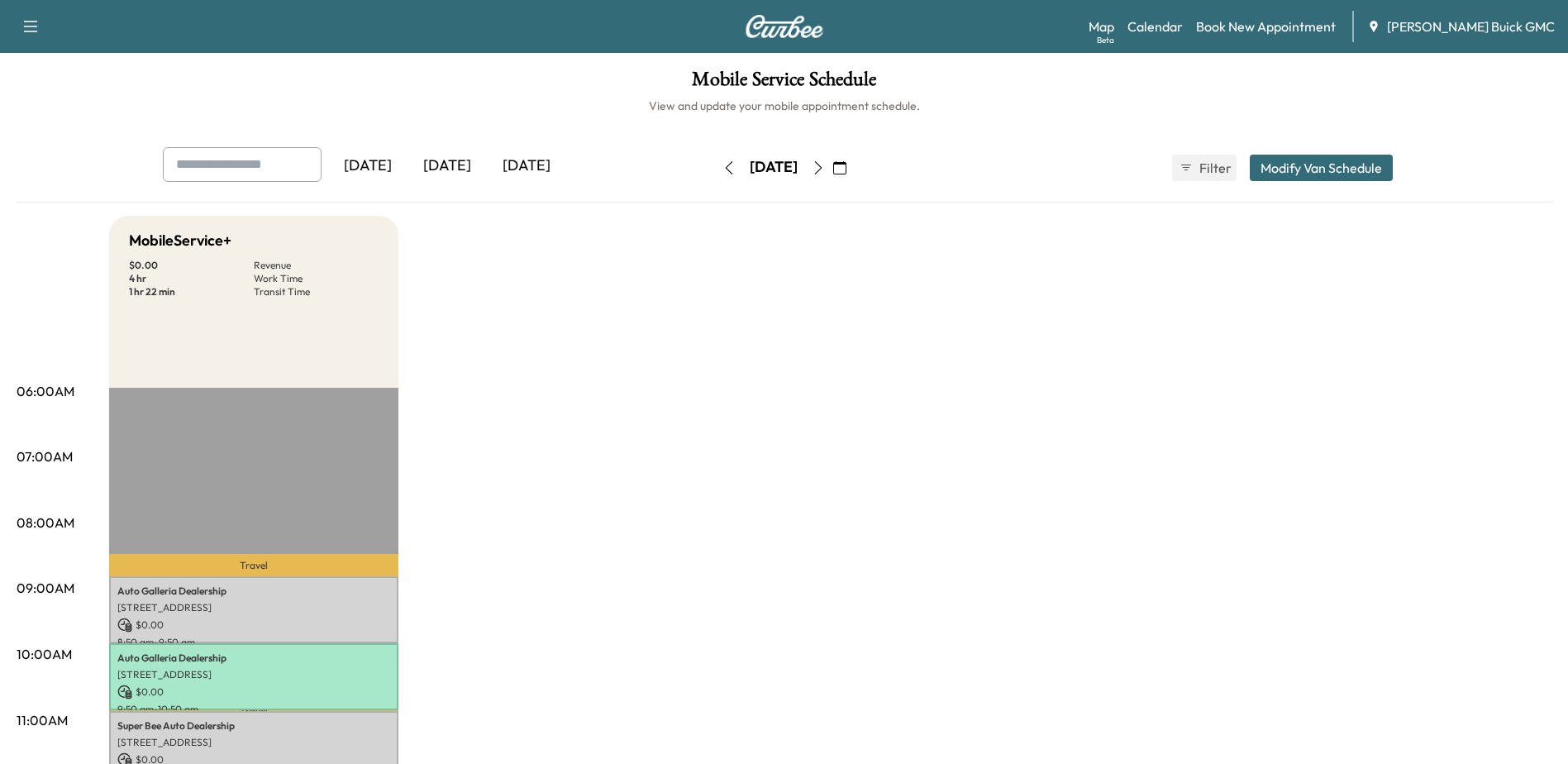
click at [825, 167] on icon "button" at bounding box center [818, 168] width 13 height 13
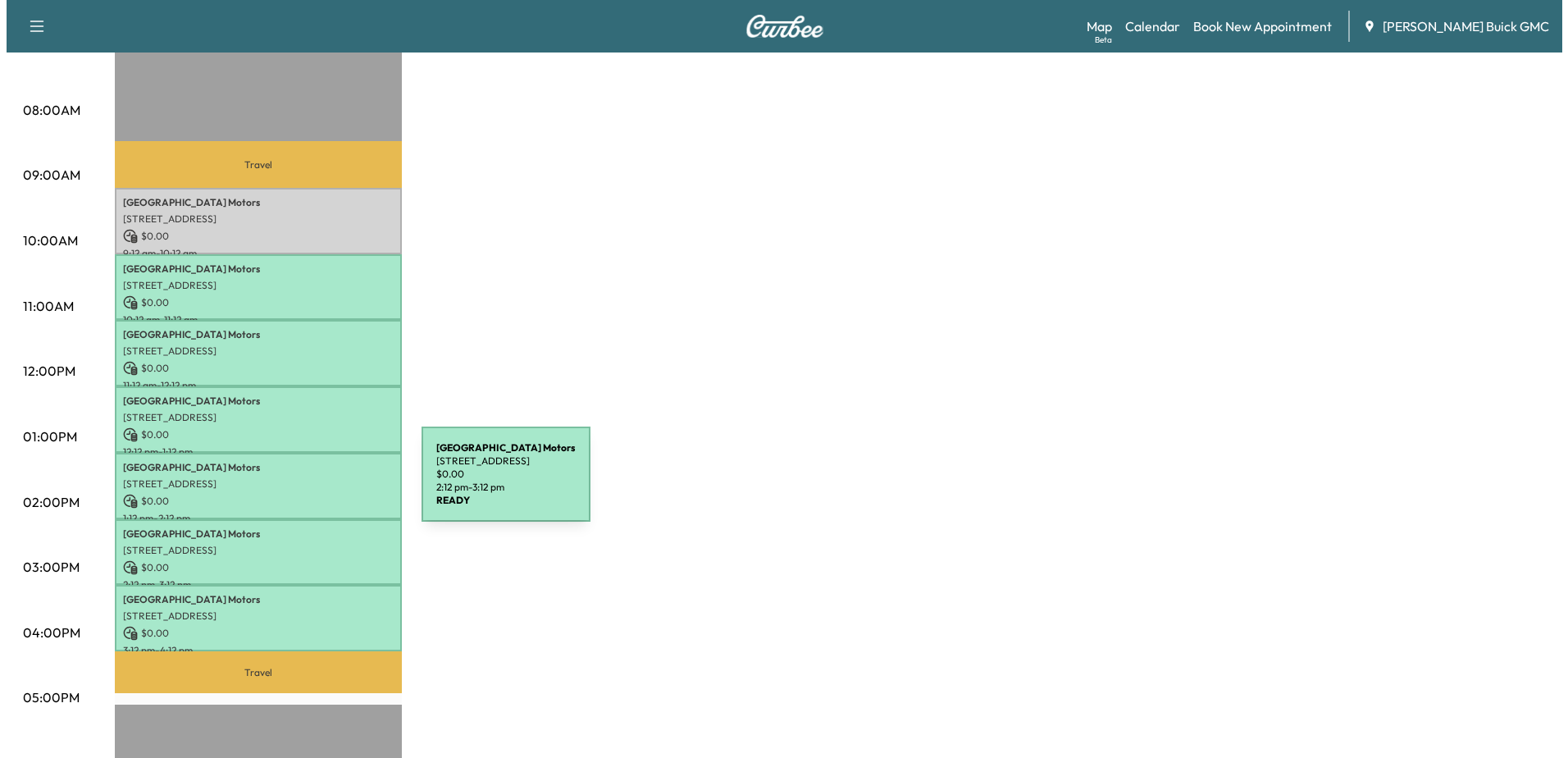
scroll to position [328, 0]
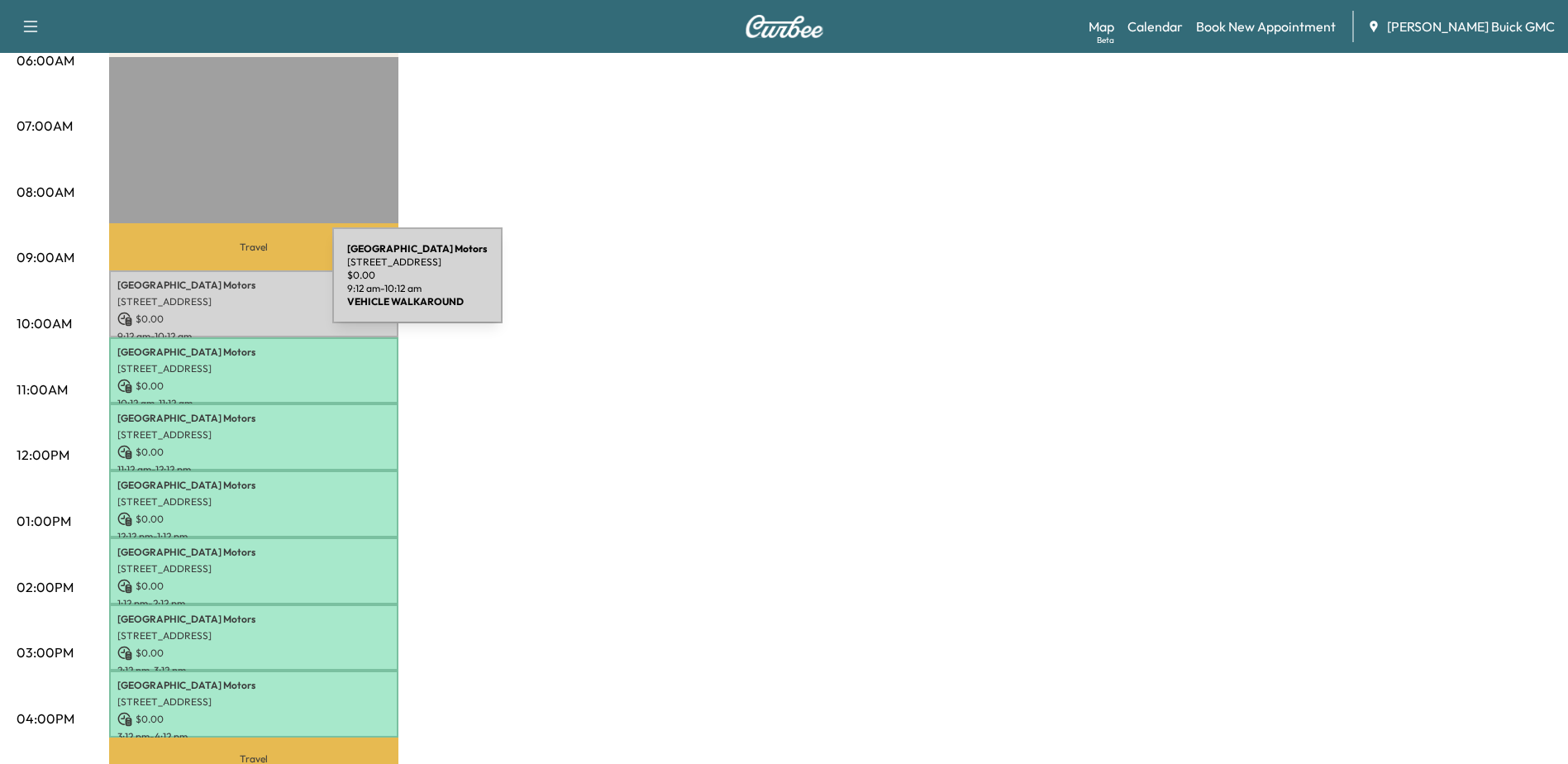
click at [210, 289] on div "Arlington Motors 15620 Richmond Hwy, Woodbridge, VA 22191, USA $ 0.00 9:12 am -…" at bounding box center [253, 303] width 289 height 67
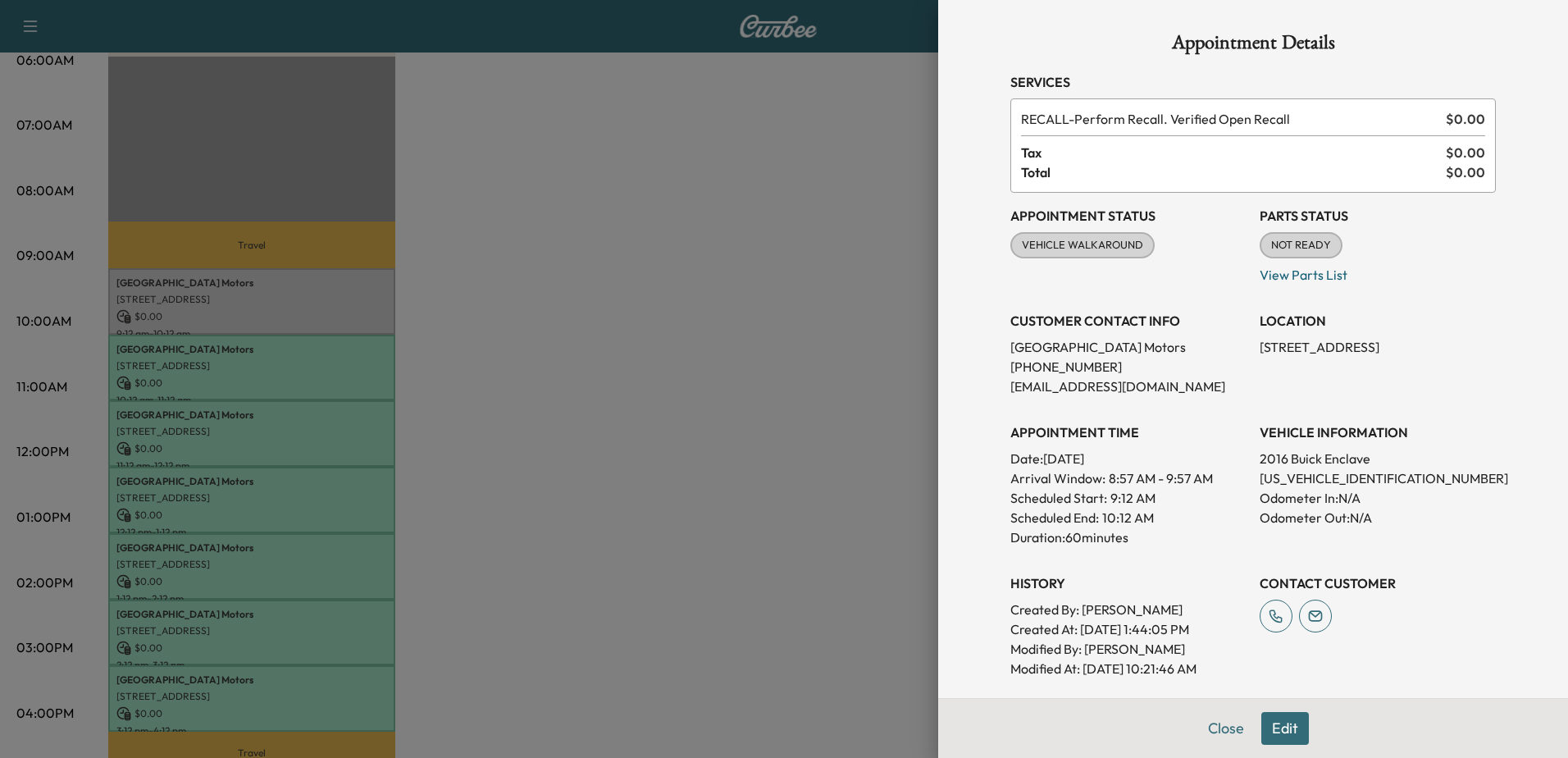
click at [295, 349] on div at bounding box center [784, 379] width 1568 height 758
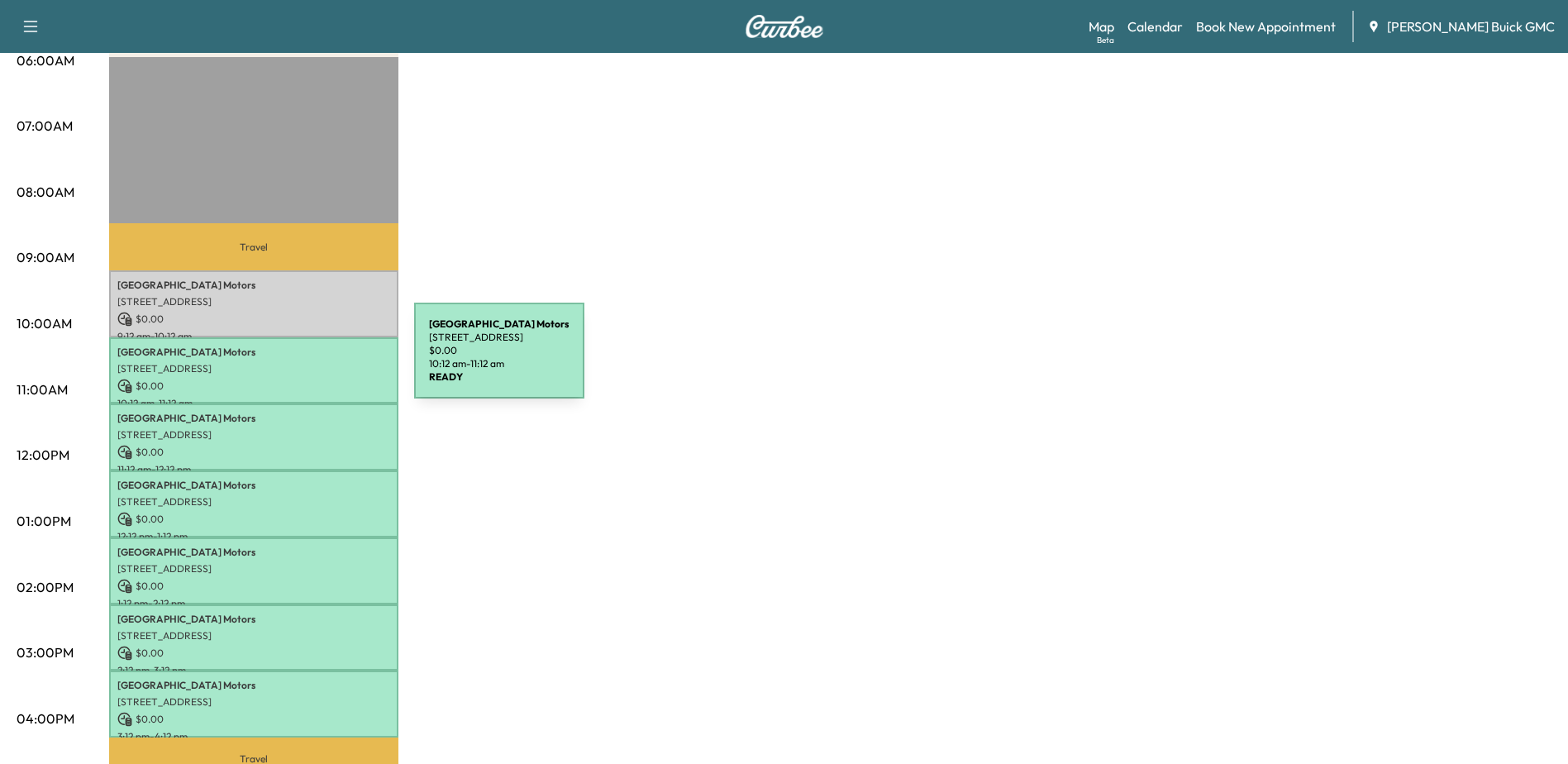
click at [290, 362] on p "15620 Richmond Hwy, Woodbridge, VA 22191, USA" at bounding box center [253, 369] width 273 height 13
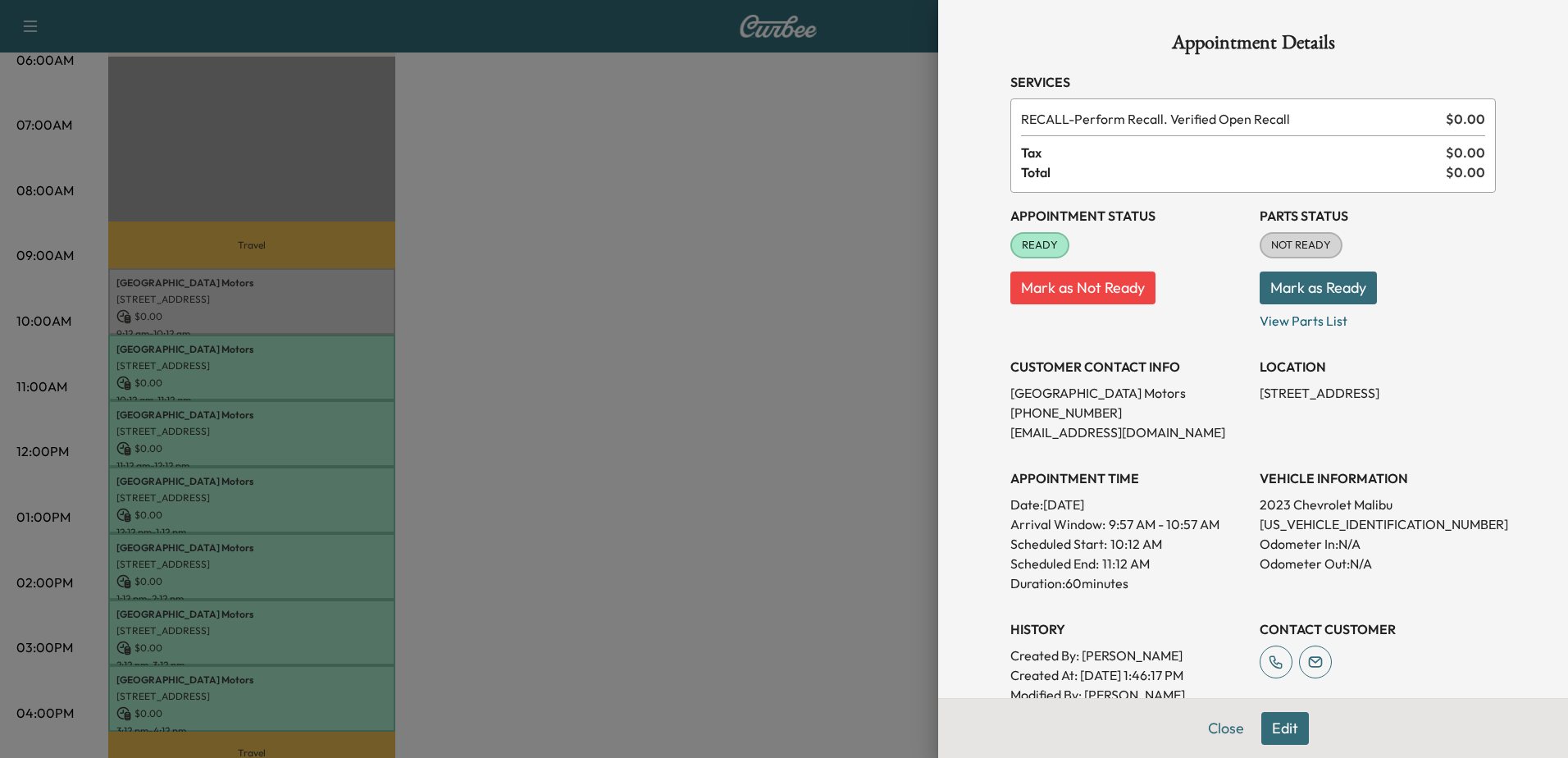
click at [276, 428] on div at bounding box center [784, 379] width 1568 height 758
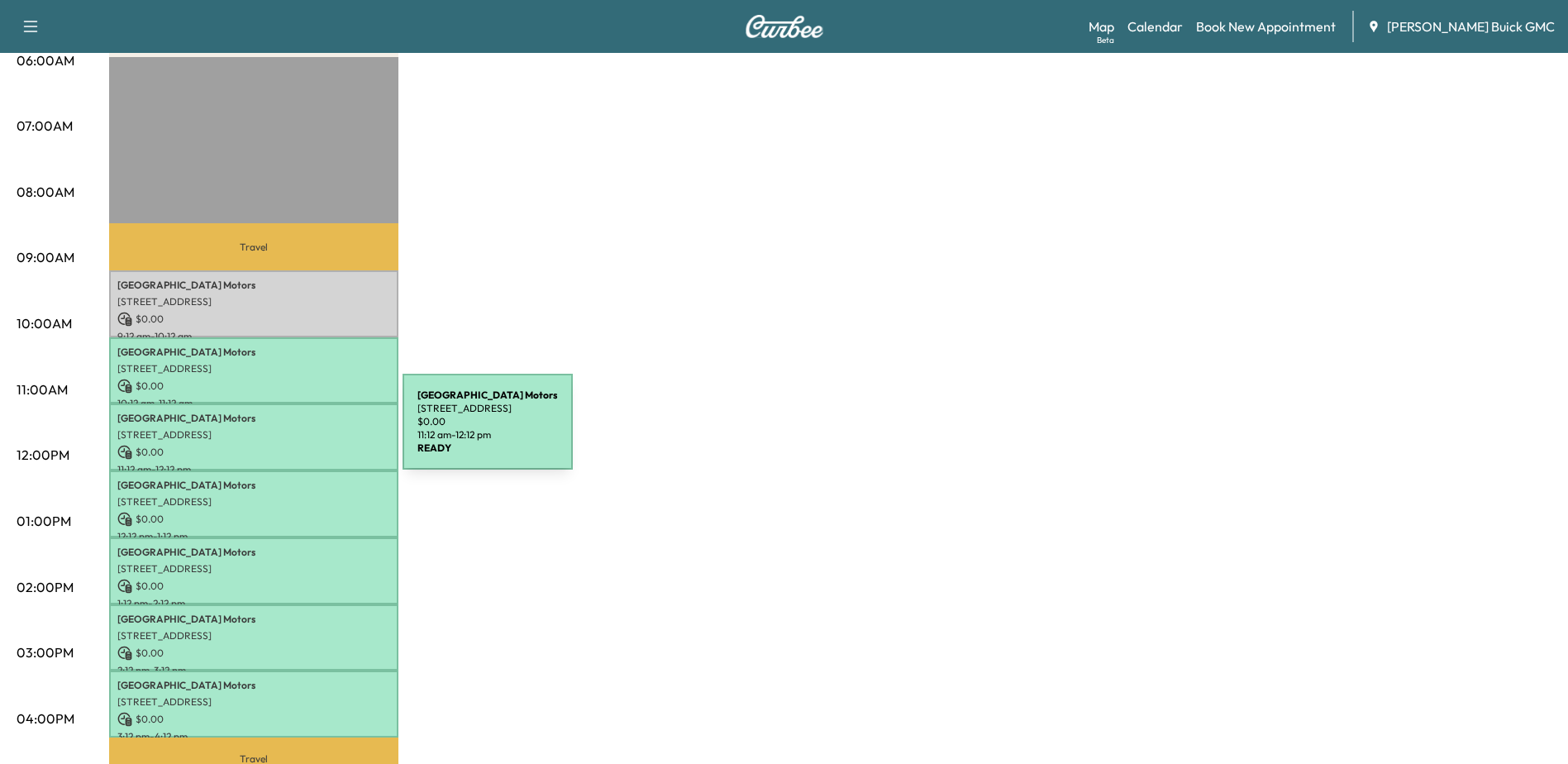
click at [278, 432] on p "15620 Richmond Hwy, Woodbridge, VA 22191, USA" at bounding box center [253, 435] width 273 height 13
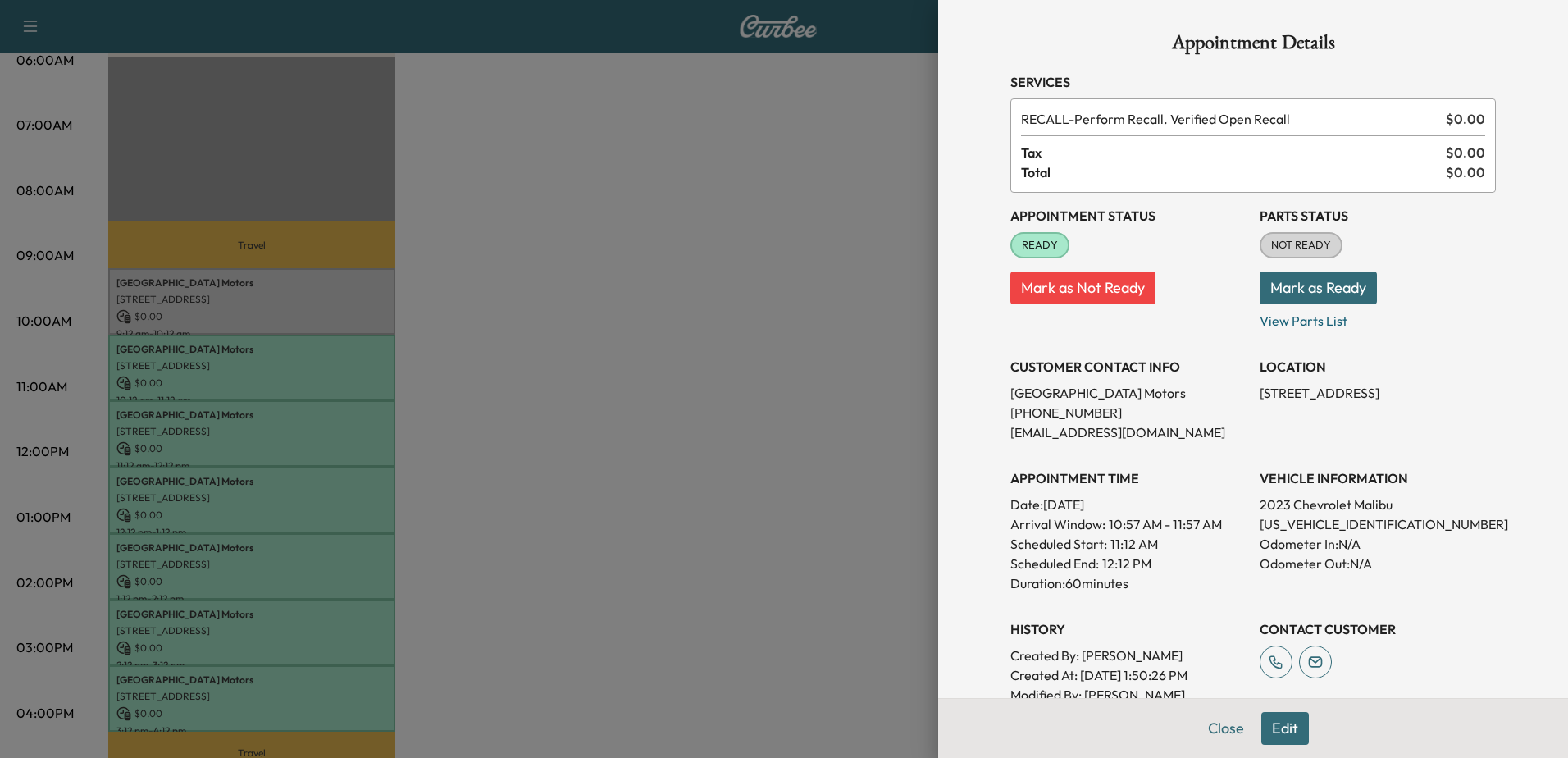
click at [289, 497] on div at bounding box center [784, 379] width 1568 height 758
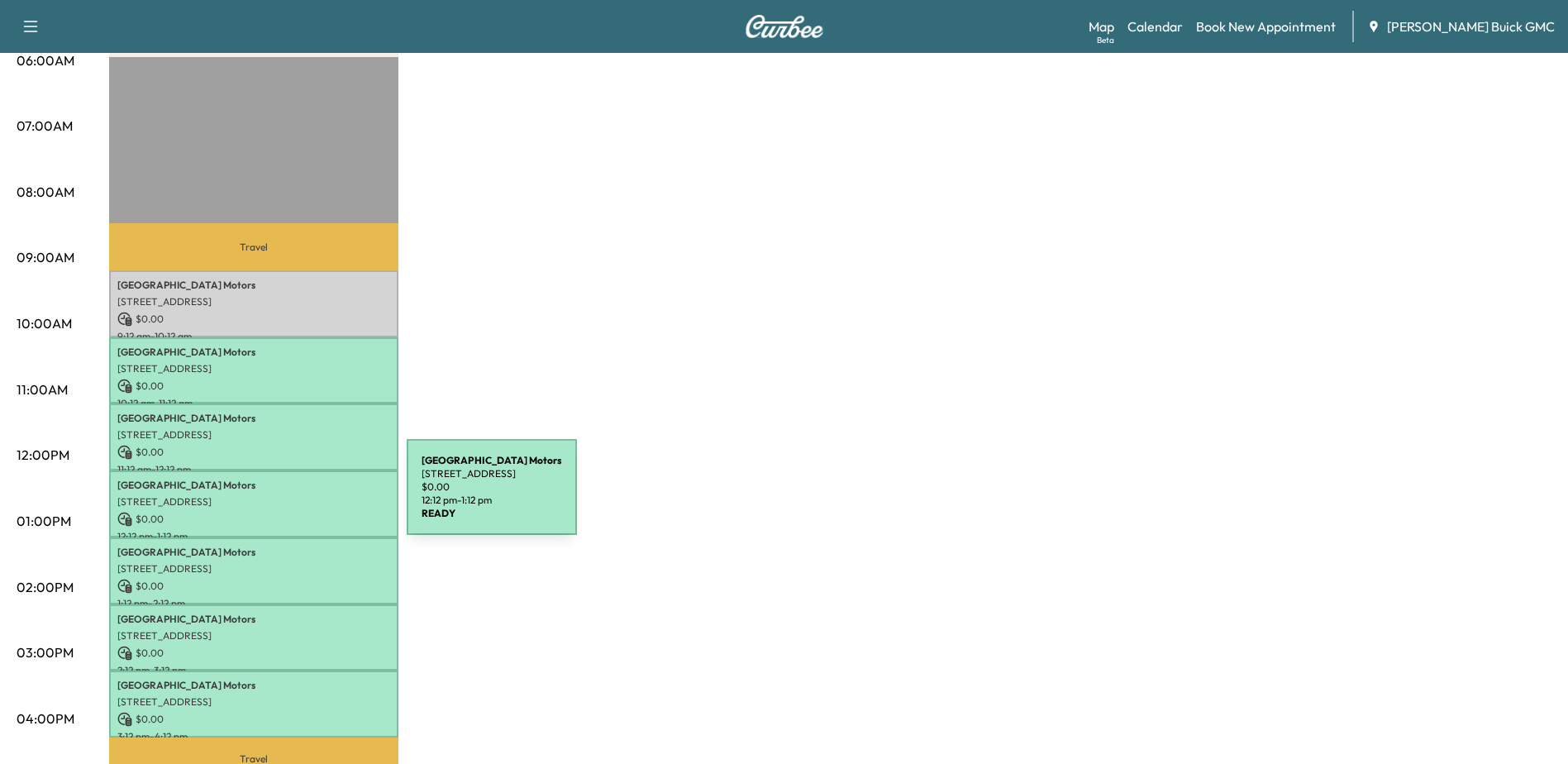
click at [281, 497] on p "15620 Richmond Hwy, Woodbridge, VA 22191, USA" at bounding box center [253, 502] width 273 height 13
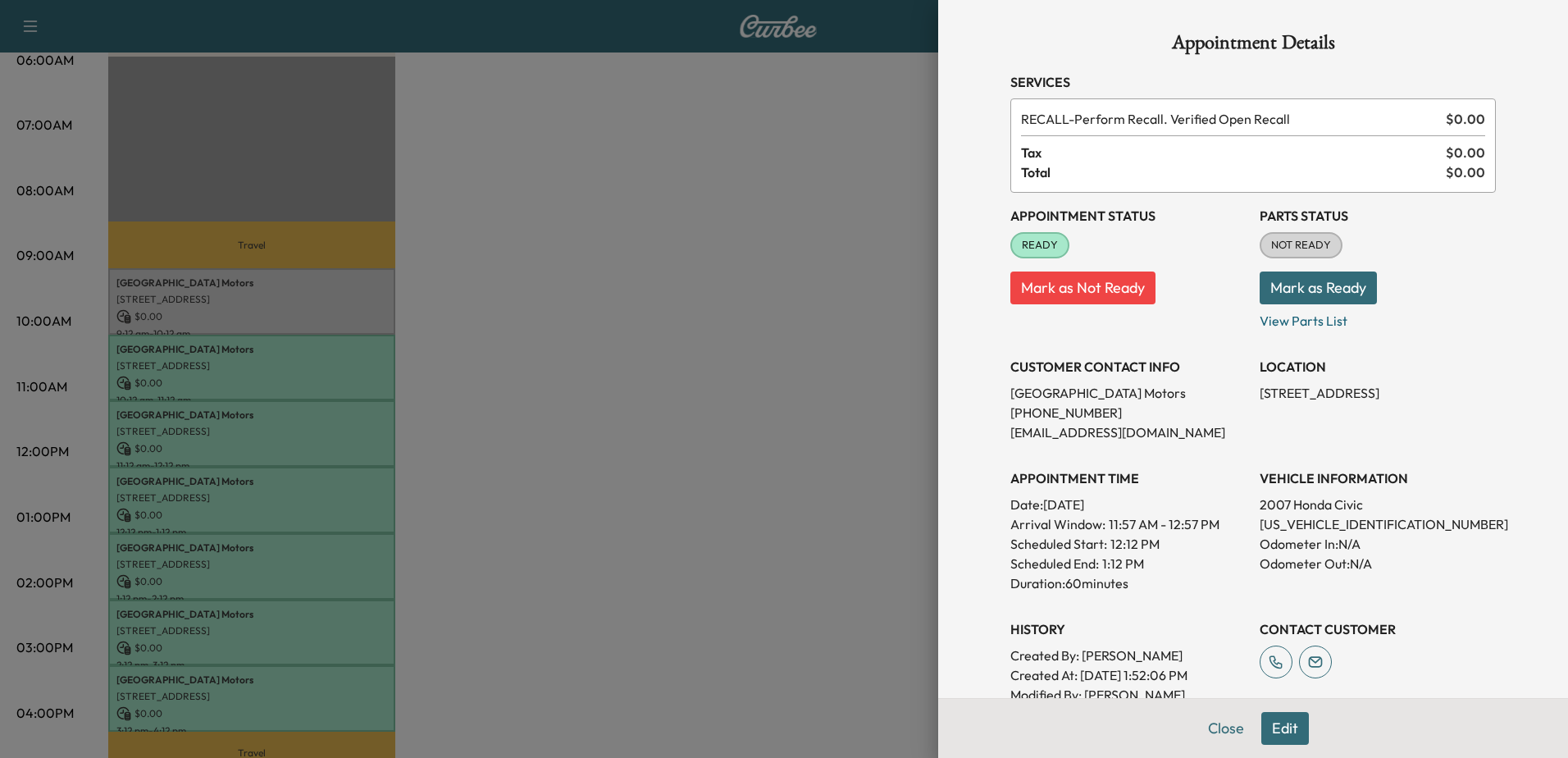
click at [292, 565] on div at bounding box center [784, 379] width 1568 height 758
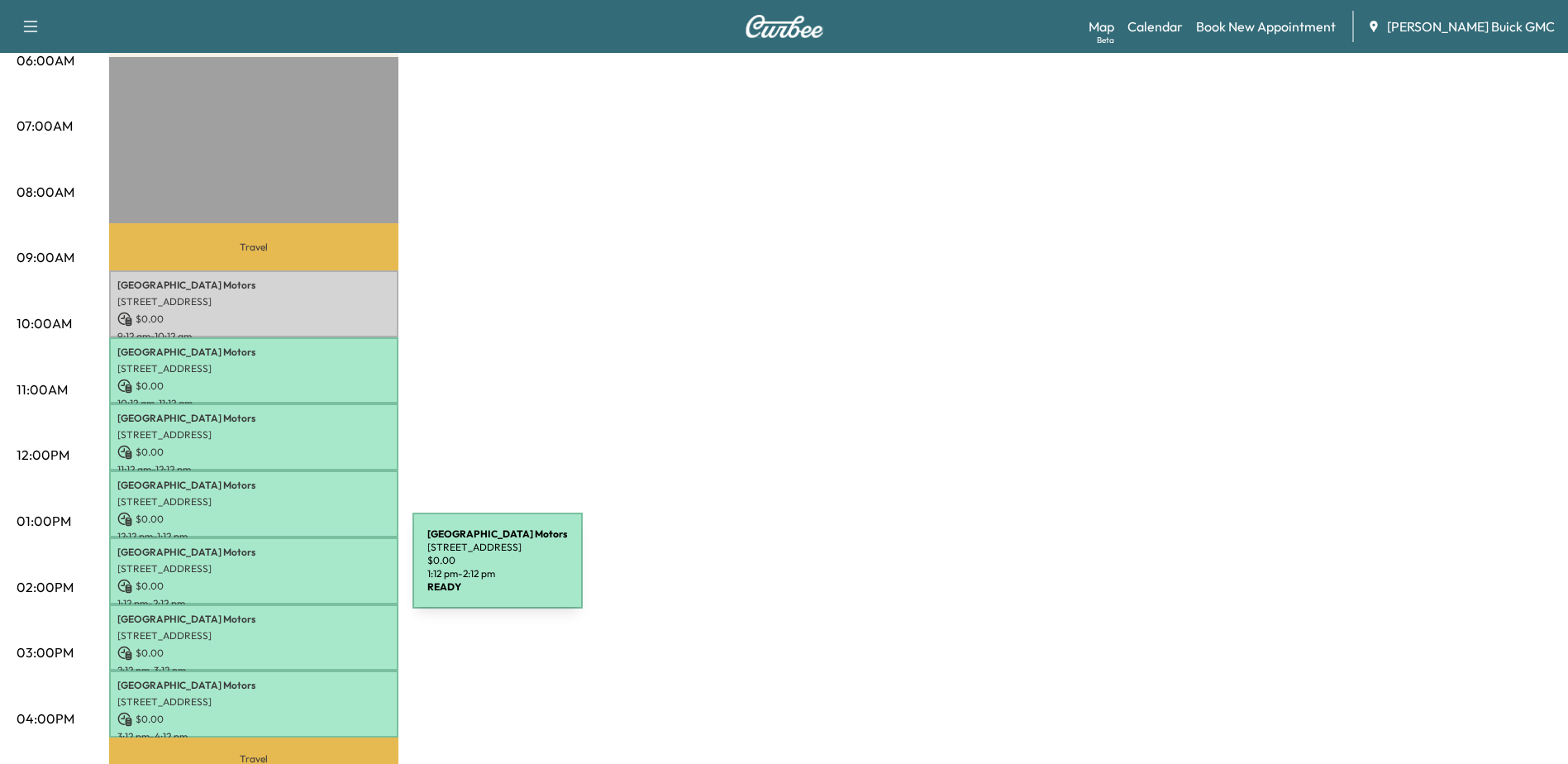
click at [283, 570] on p "15620 Richmond Hwy, Woodbridge, VA 22191, USA" at bounding box center [253, 569] width 273 height 13
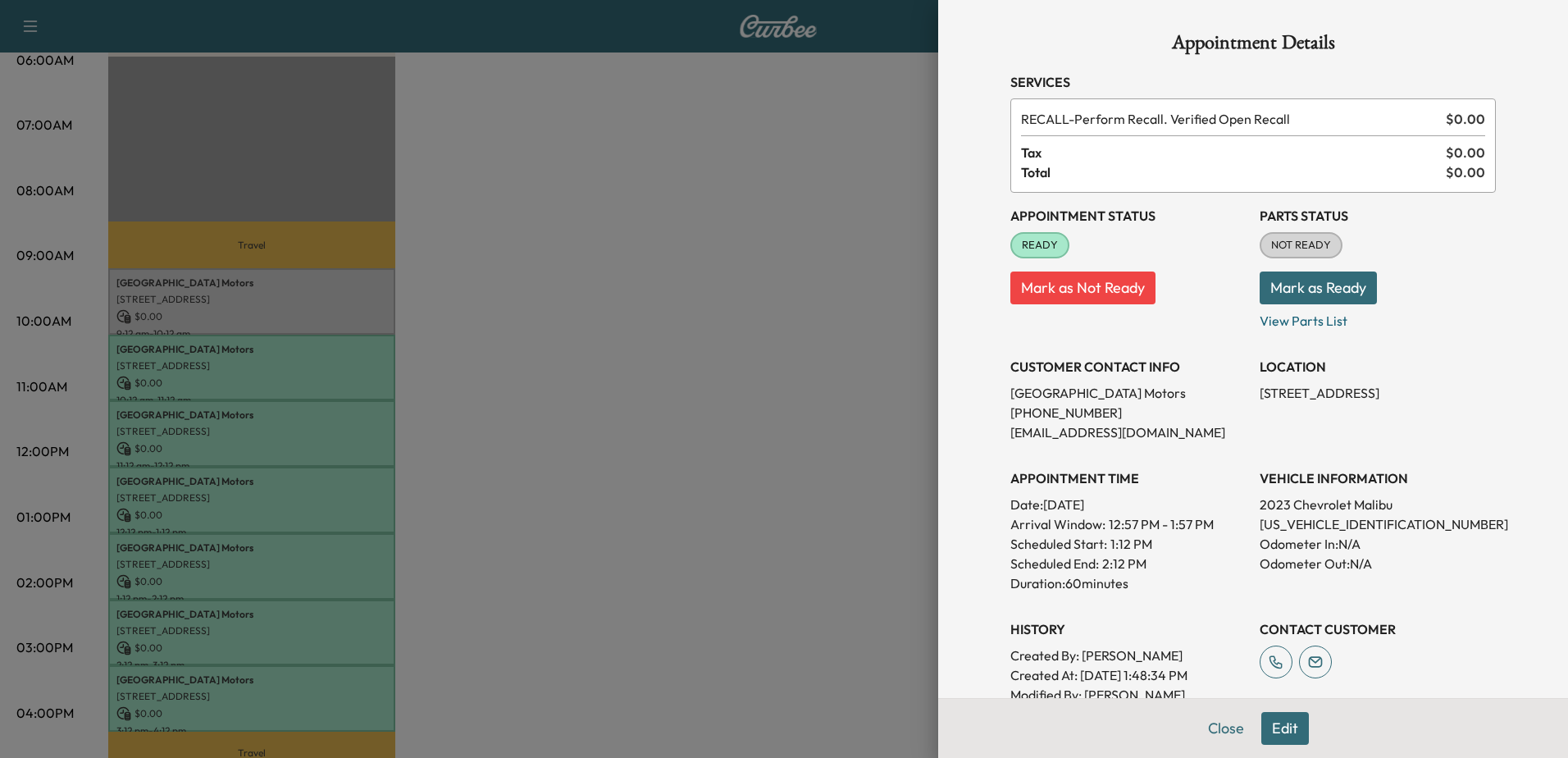
click at [360, 613] on div at bounding box center [784, 379] width 1568 height 758
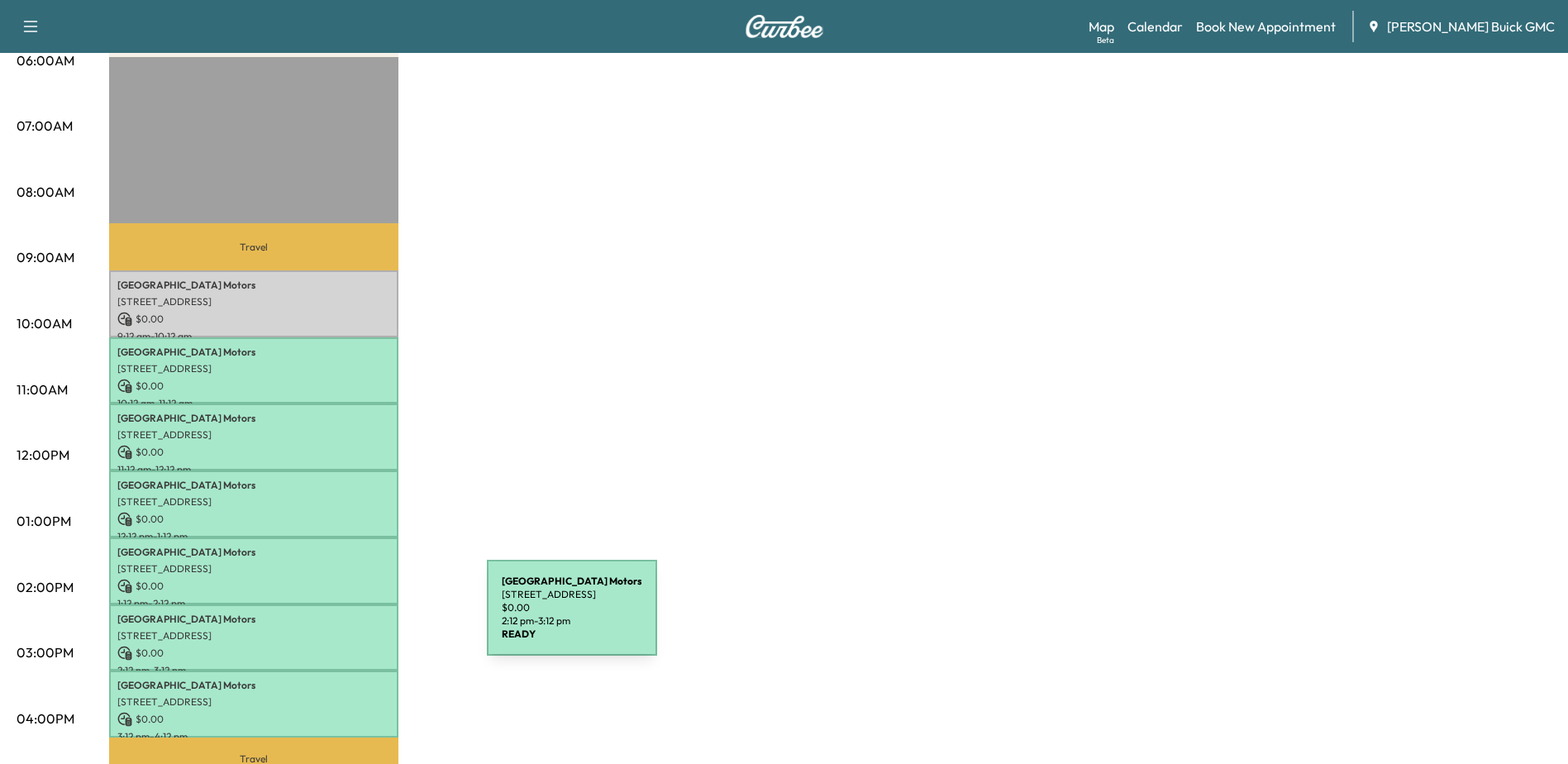
click at [363, 618] on p "Arlington Motors" at bounding box center [253, 620] width 273 height 13
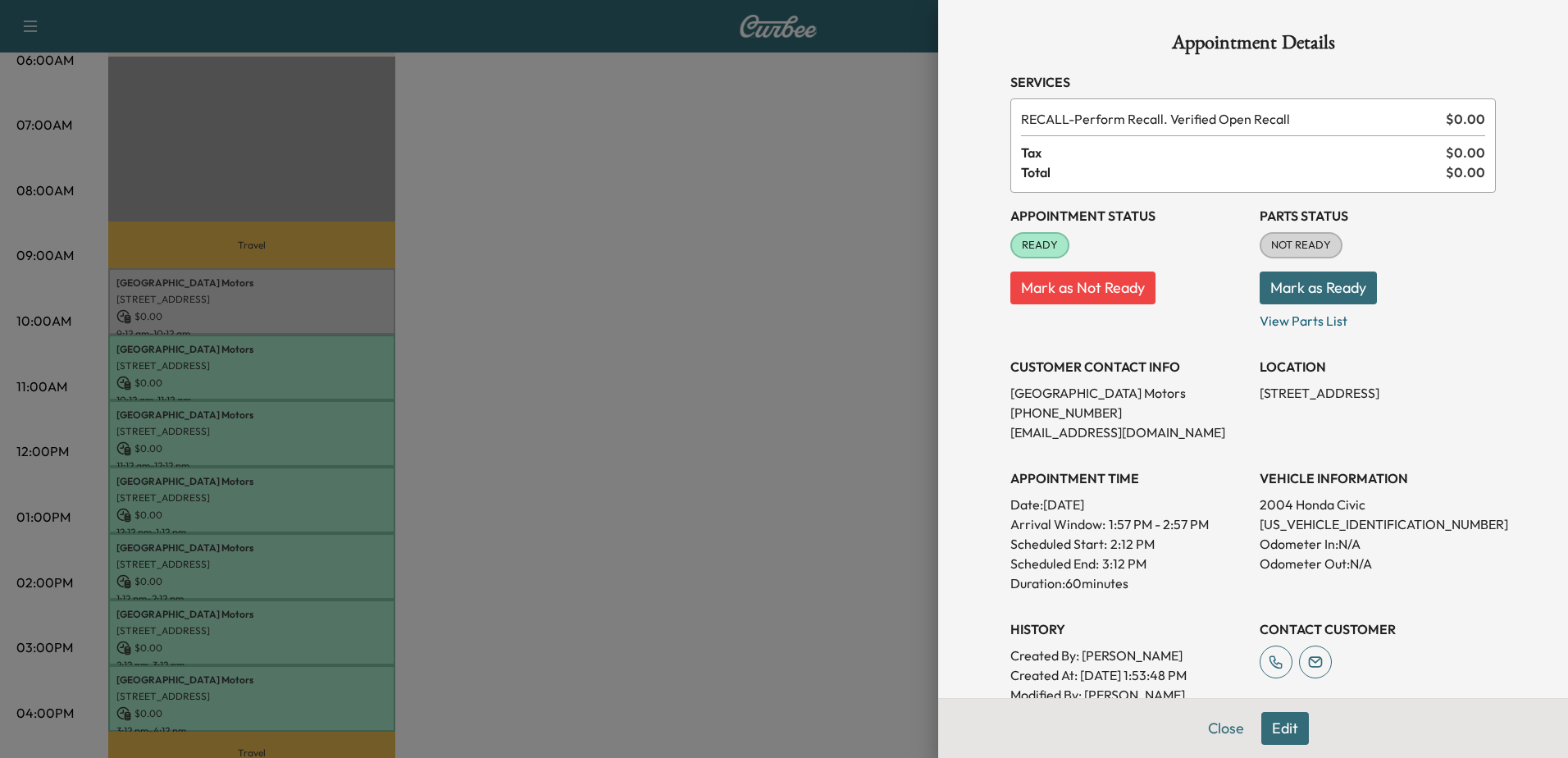
click at [261, 664] on div at bounding box center [784, 379] width 1568 height 758
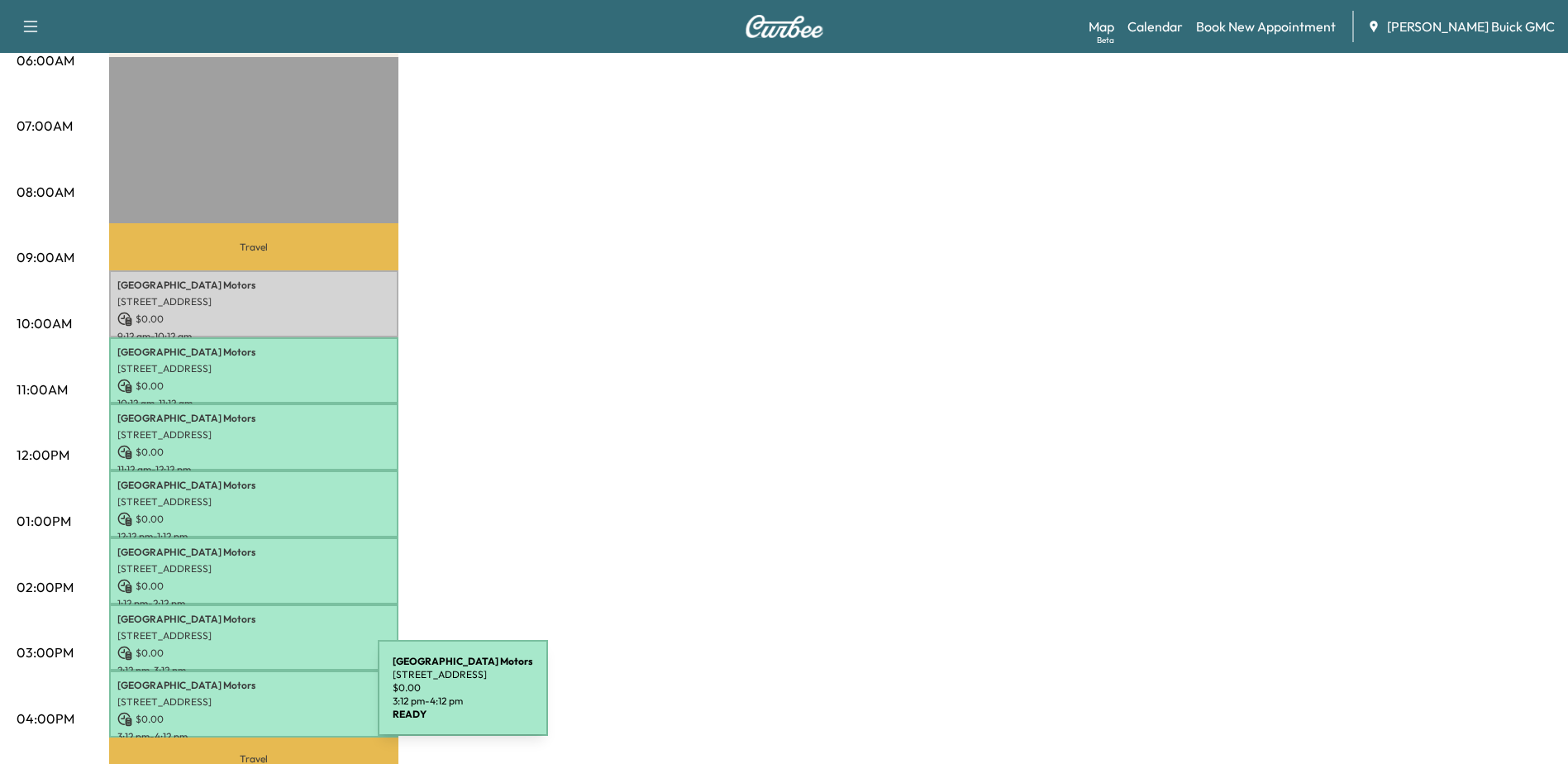
click at [253, 698] on p "15620 Richmond Hwy, Woodbridge, VA 22191, USA" at bounding box center [253, 702] width 273 height 13
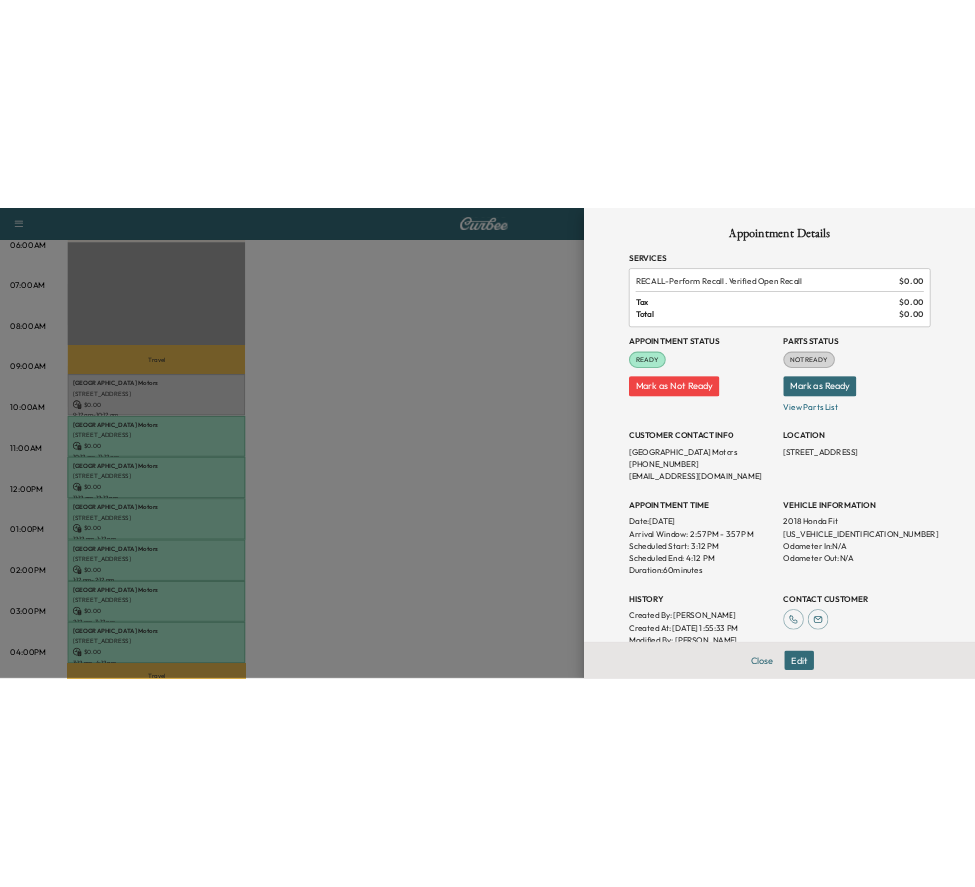
scroll to position [100, 0]
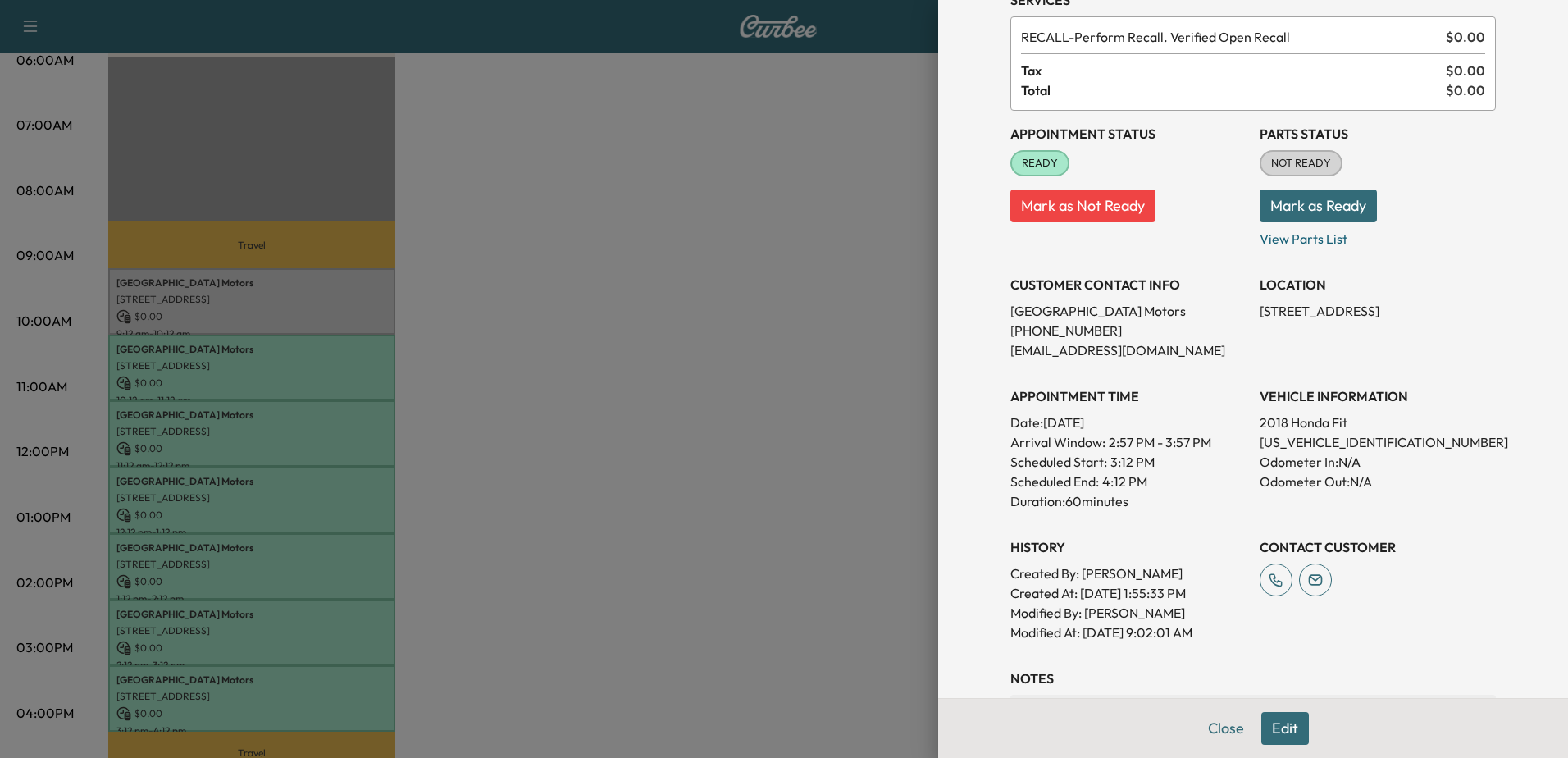
click at [1310, 439] on p "3HGGK5H64JM713031" at bounding box center [1377, 442] width 236 height 20
copy p "3HGGK5H64JM713031"
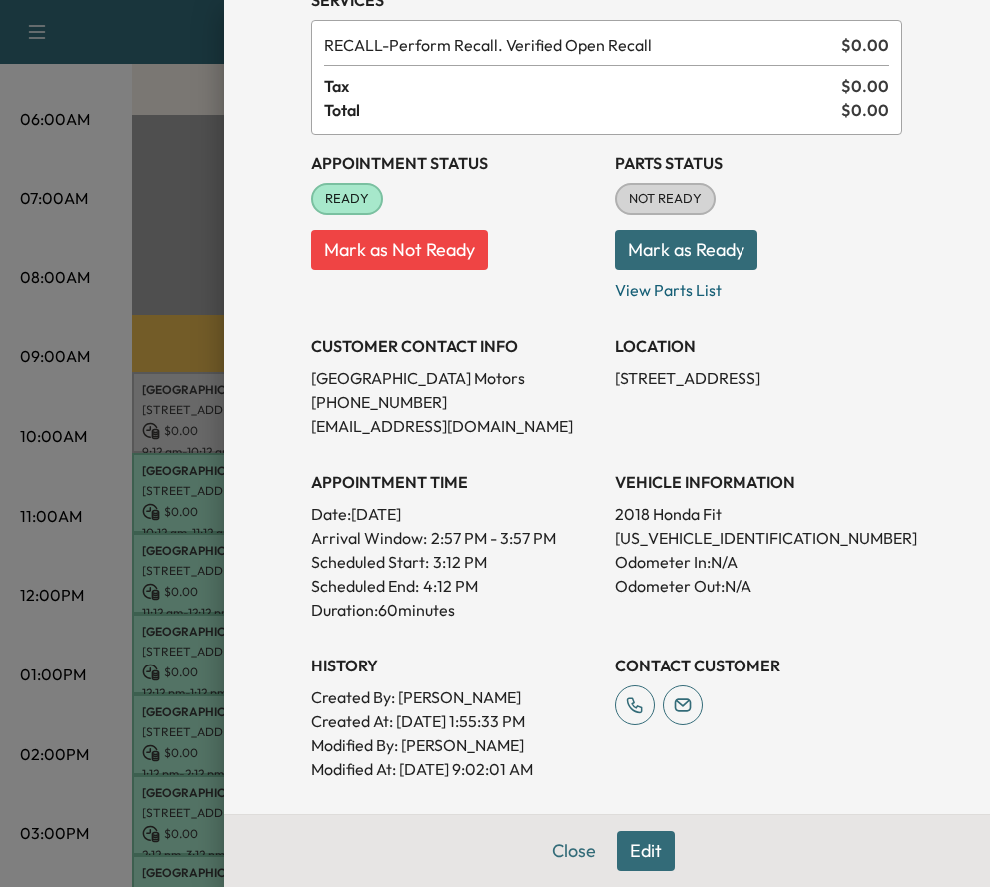
click at [177, 711] on div at bounding box center [495, 443] width 990 height 887
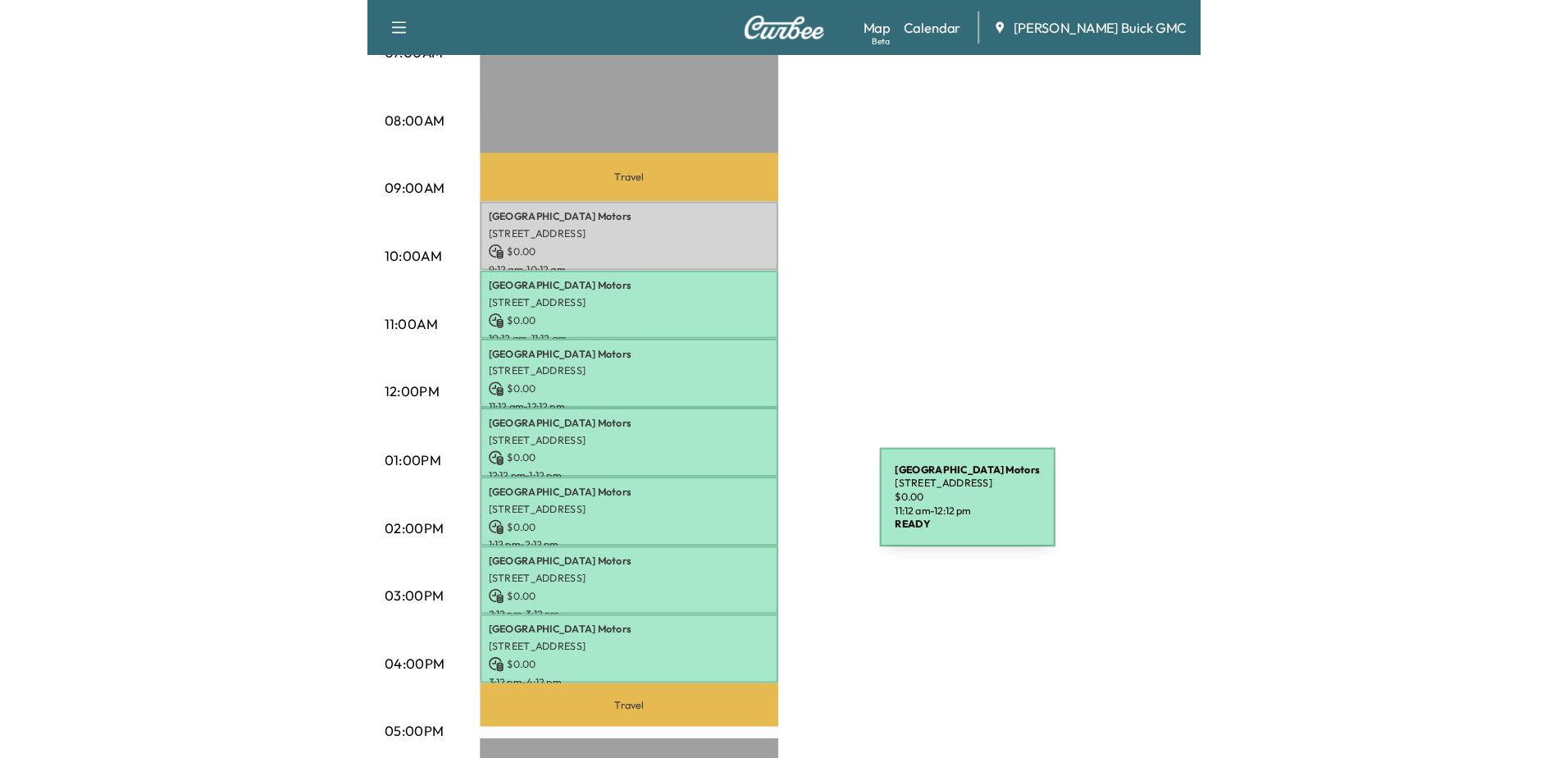
scroll to position [575, 0]
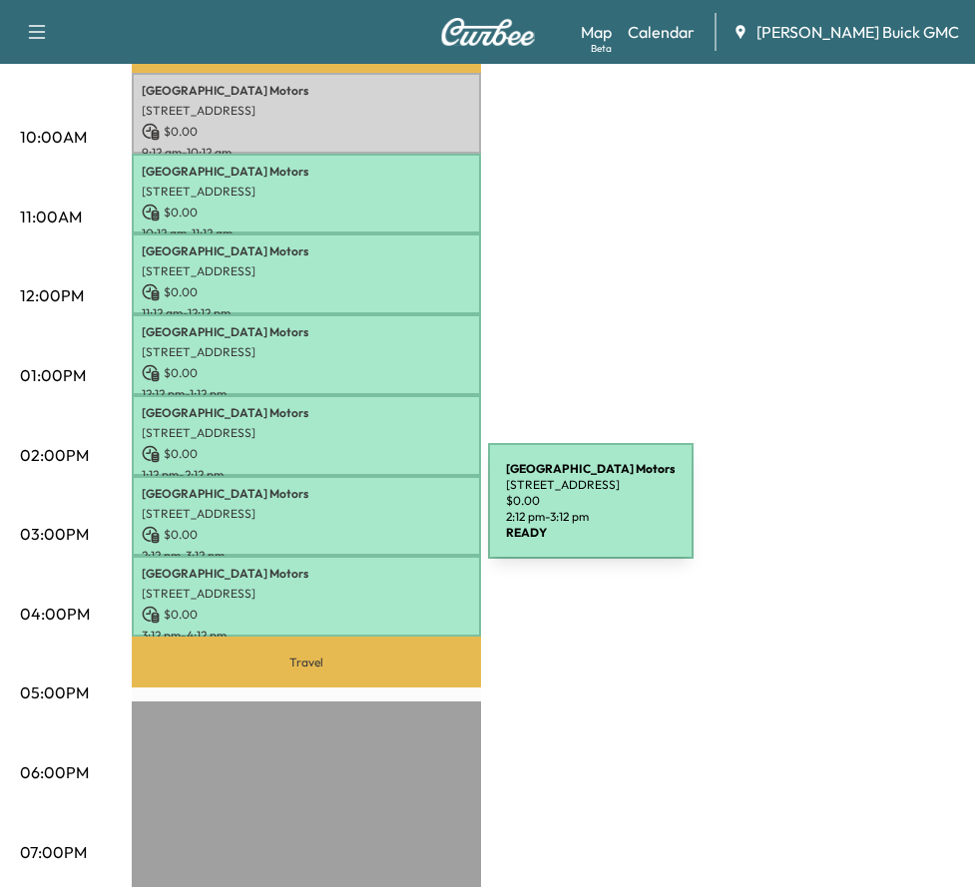
click at [338, 511] on p "15620 Richmond Hwy, Woodbridge, VA 22191, USA" at bounding box center [306, 514] width 329 height 16
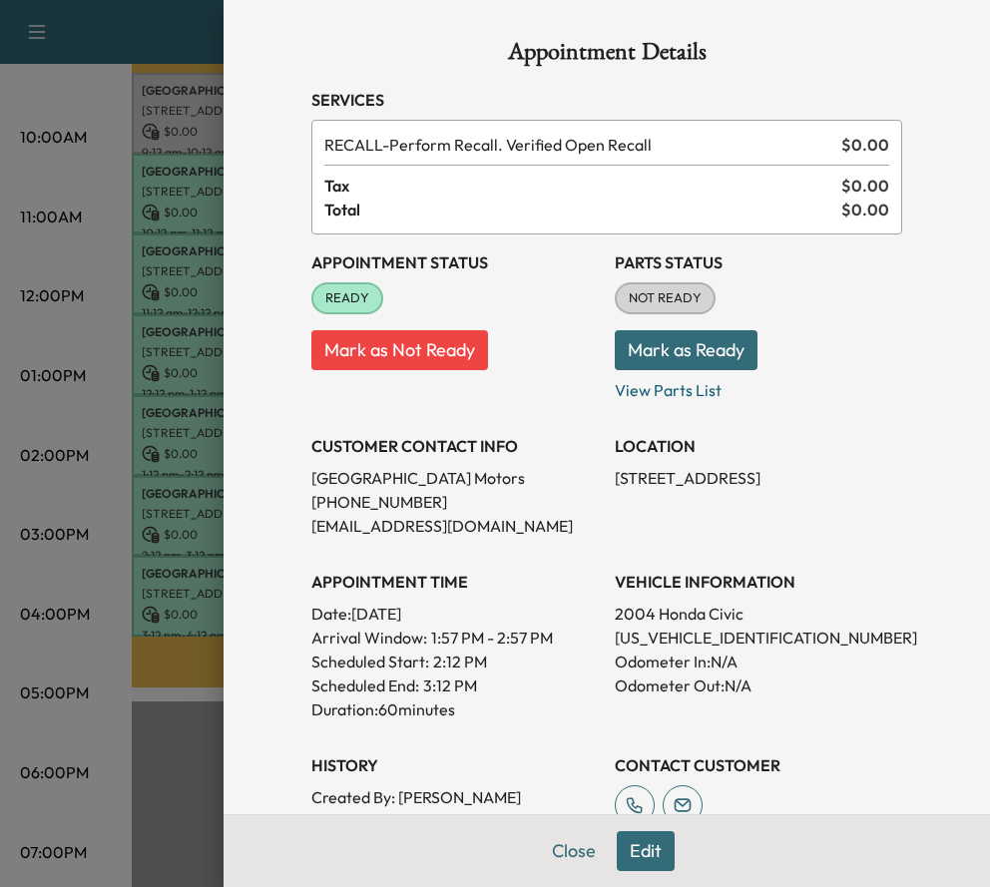
click at [682, 638] on p "1HGEM22914L020460" at bounding box center [758, 638] width 287 height 24
copy p "1HGEM22914L020460"
click at [181, 573] on div at bounding box center [495, 443] width 990 height 887
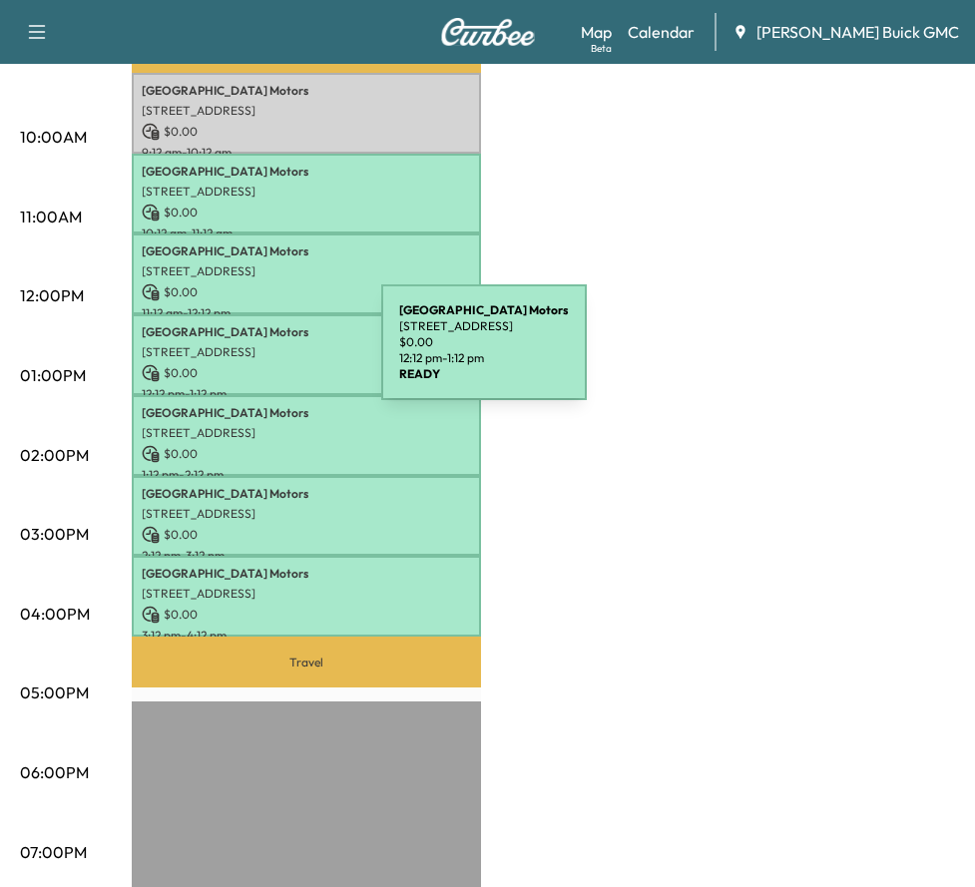
click at [232, 364] on p "$ 0.00" at bounding box center [306, 373] width 329 height 18
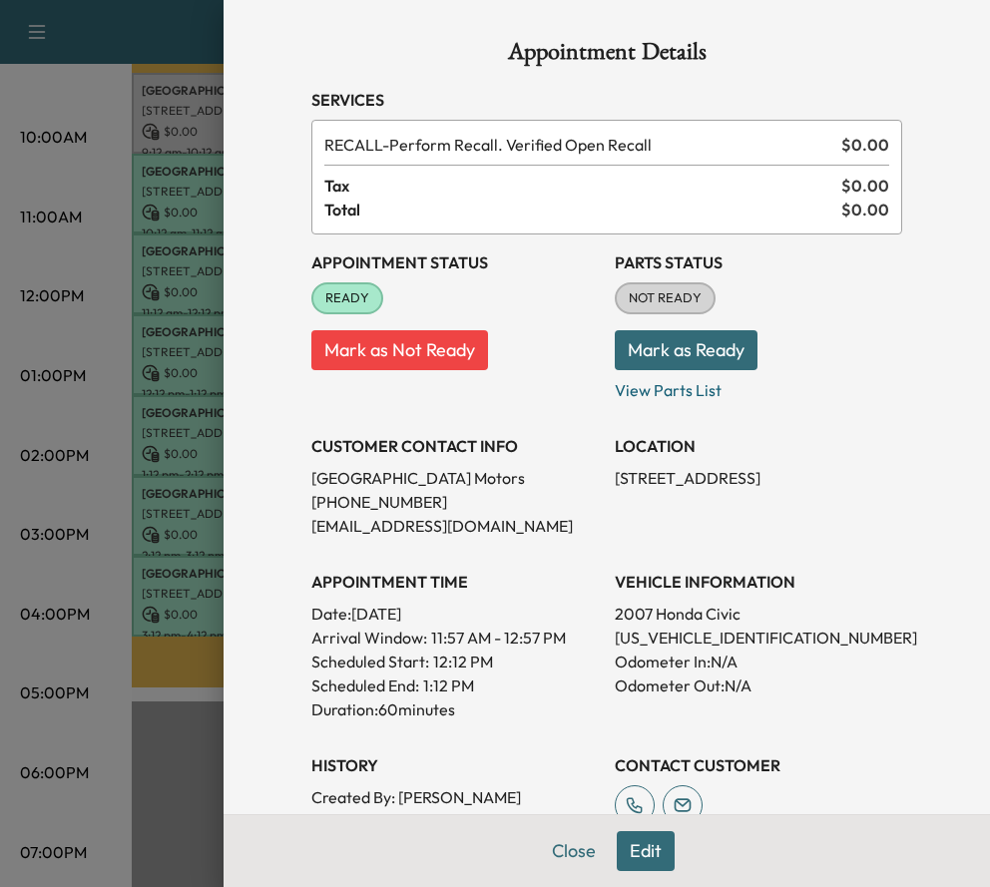
click at [683, 641] on p "2HGFG12877H584242" at bounding box center [758, 638] width 287 height 24
copy p "2HGFG12877H584242"
